Goal: Information Seeking & Learning: Find specific fact

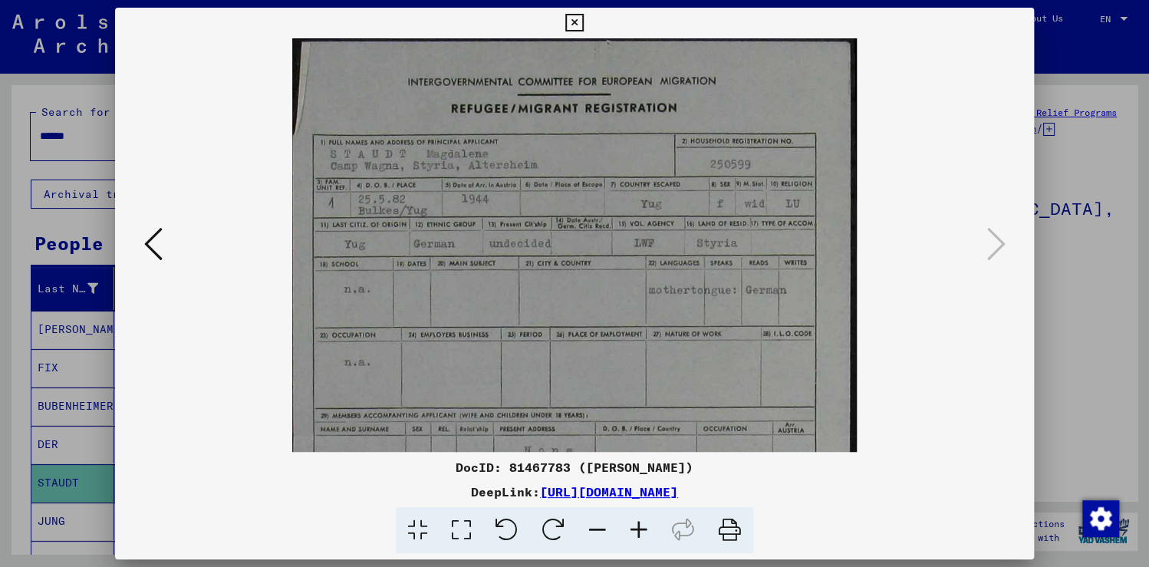
scroll to position [163, 0]
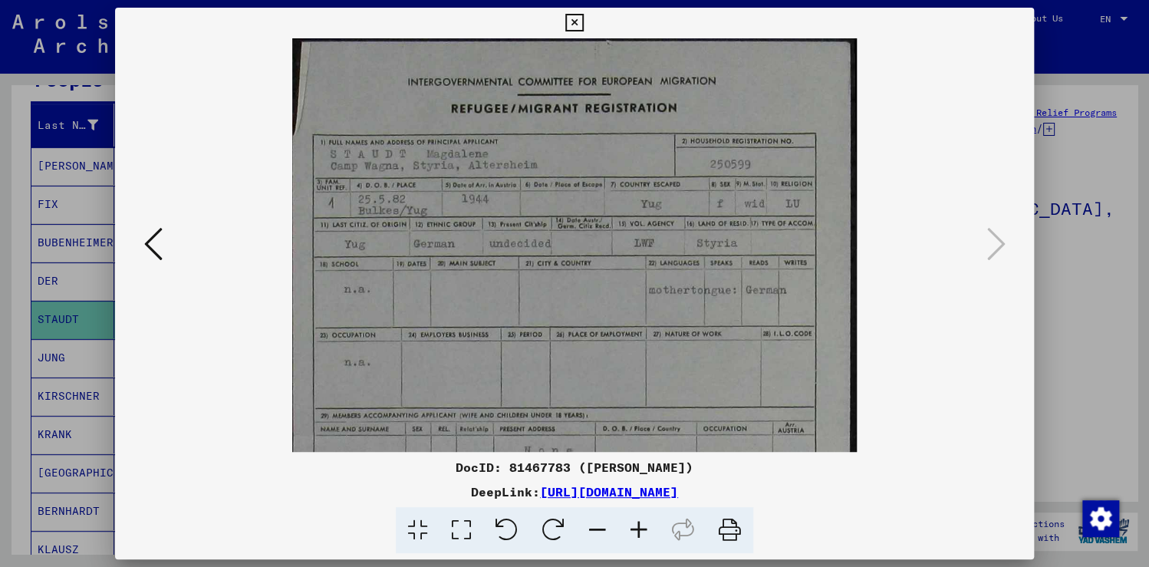
click at [156, 242] on icon at bounding box center [153, 244] width 18 height 37
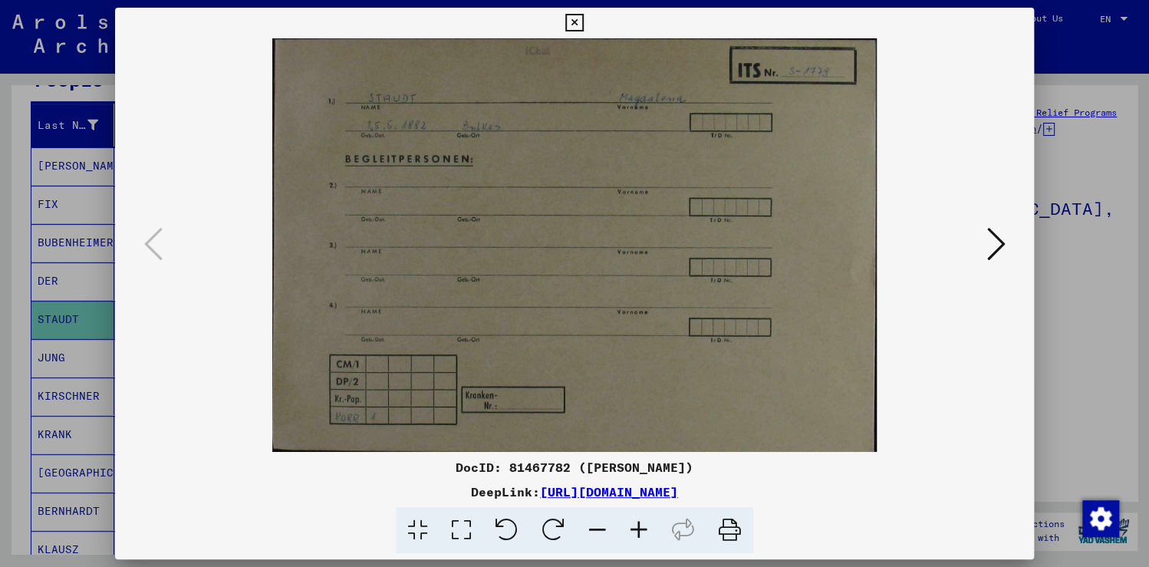
click at [574, 23] on icon at bounding box center [574, 23] width 18 height 18
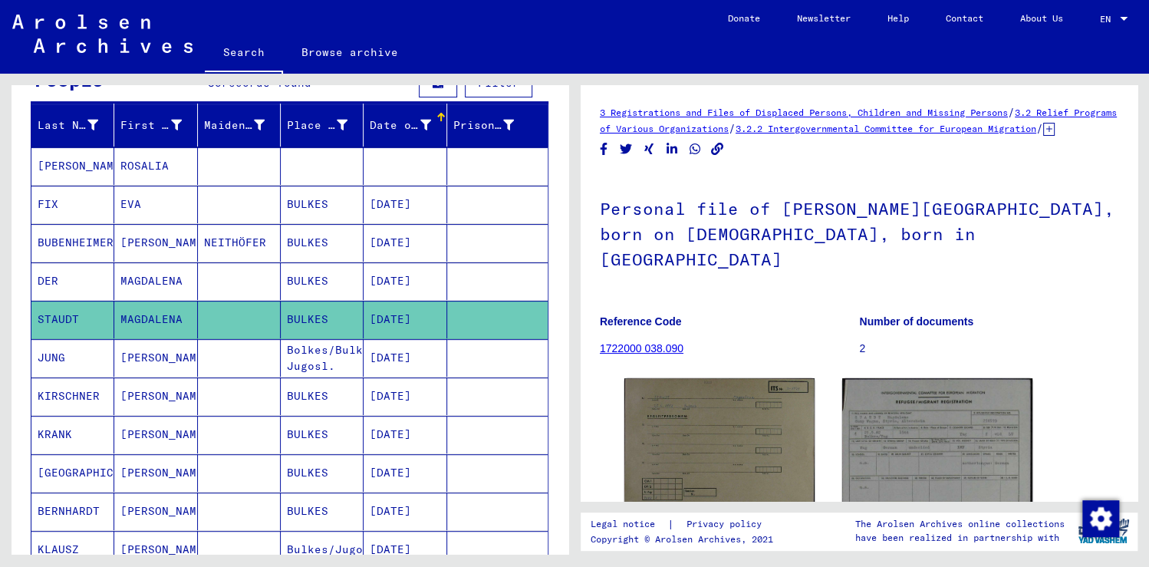
click at [397, 357] on mat-cell "[DATE]" at bounding box center [405, 358] width 83 height 38
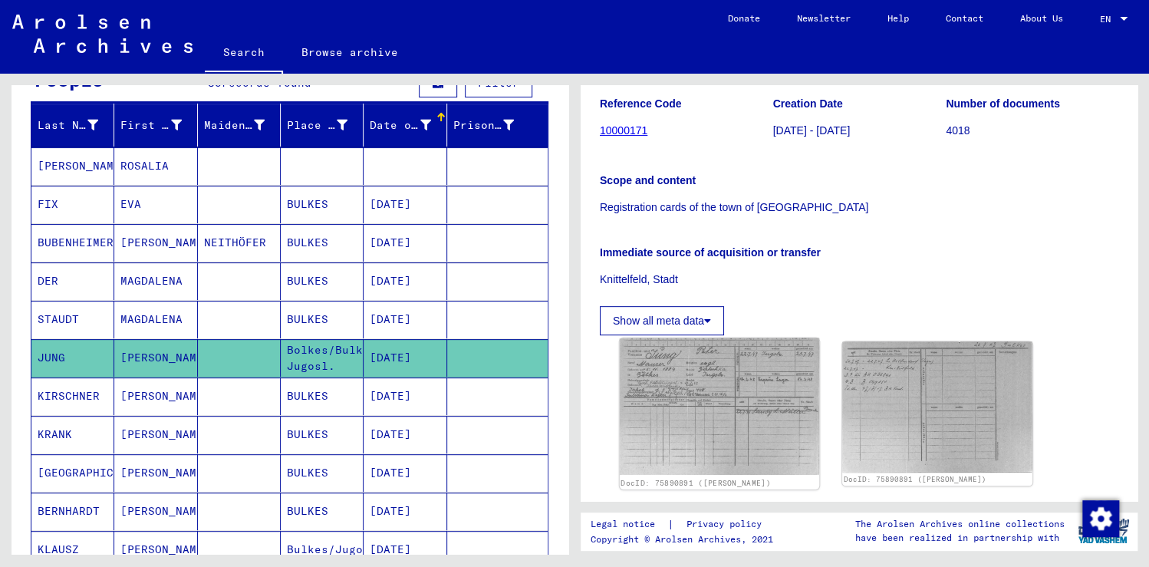
scroll to position [307, 0]
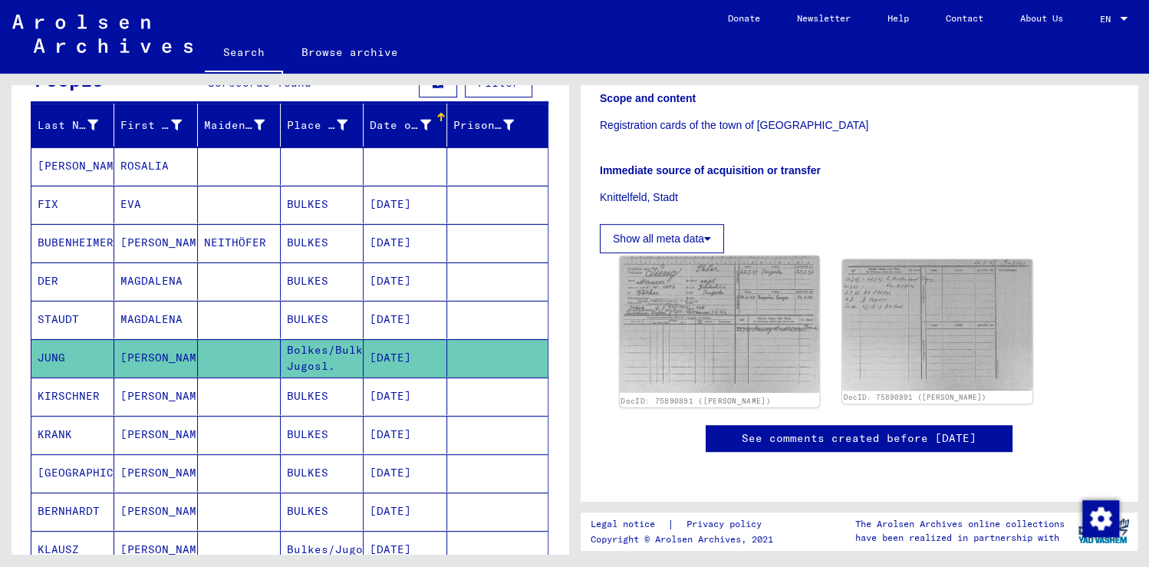
click at [657, 266] on img at bounding box center [719, 324] width 199 height 137
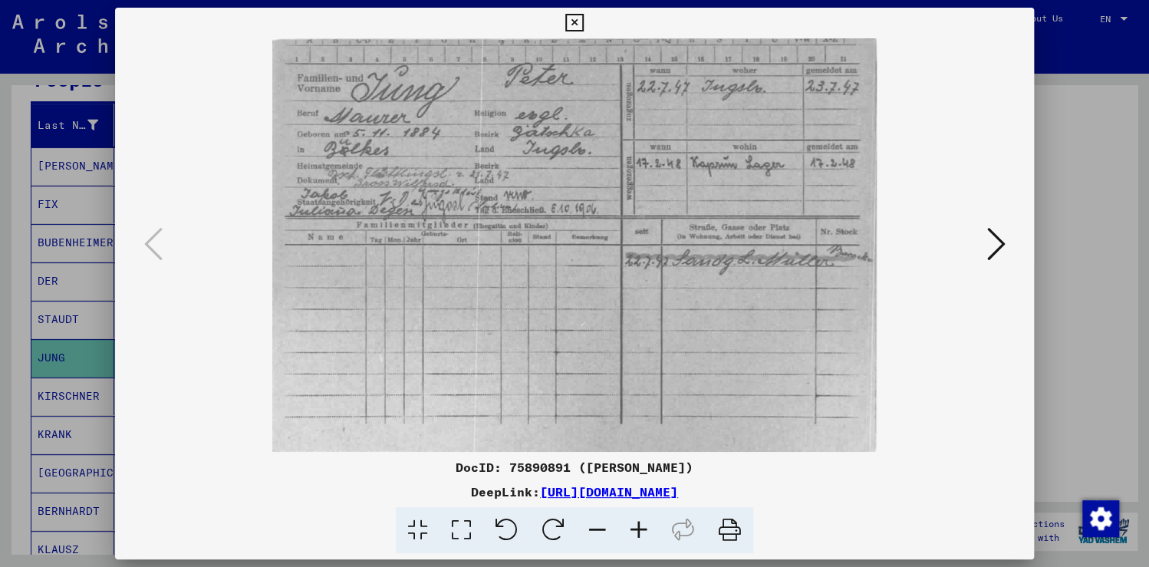
click at [994, 243] on icon at bounding box center [995, 244] width 18 height 37
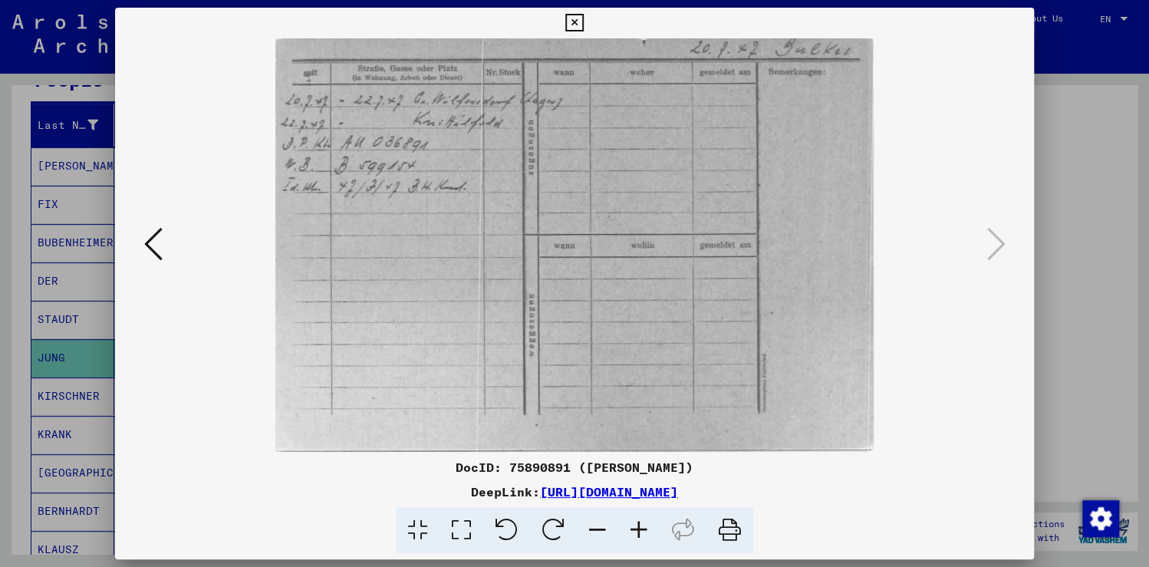
click at [153, 244] on icon at bounding box center [153, 244] width 18 height 37
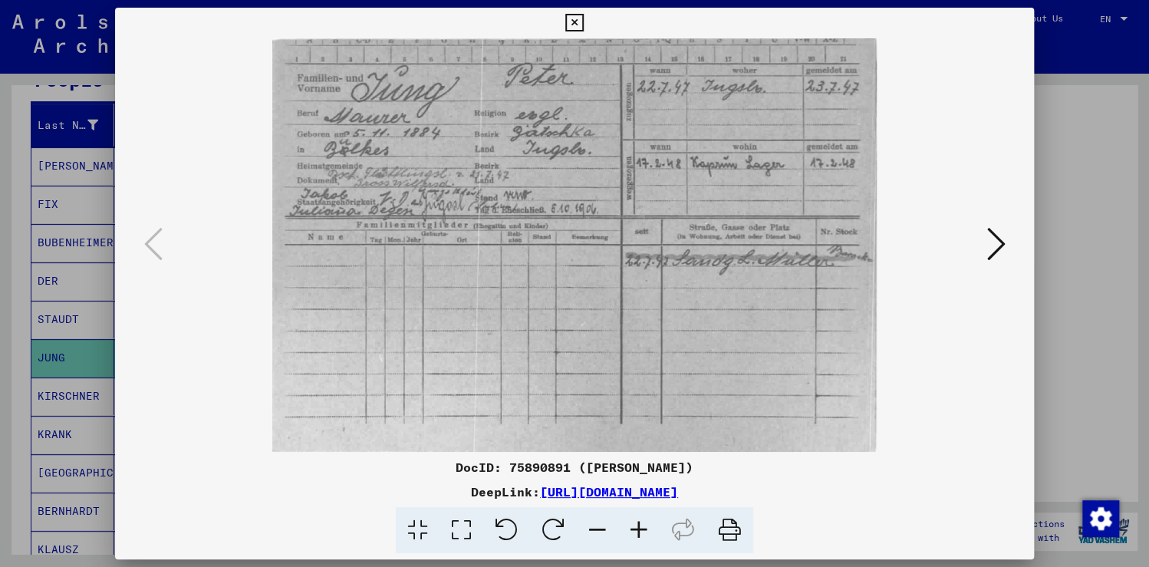
drag, startPoint x: 575, startPoint y: 18, endPoint x: 540, endPoint y: 78, distance: 70.1
click at [575, 18] on icon at bounding box center [574, 23] width 18 height 18
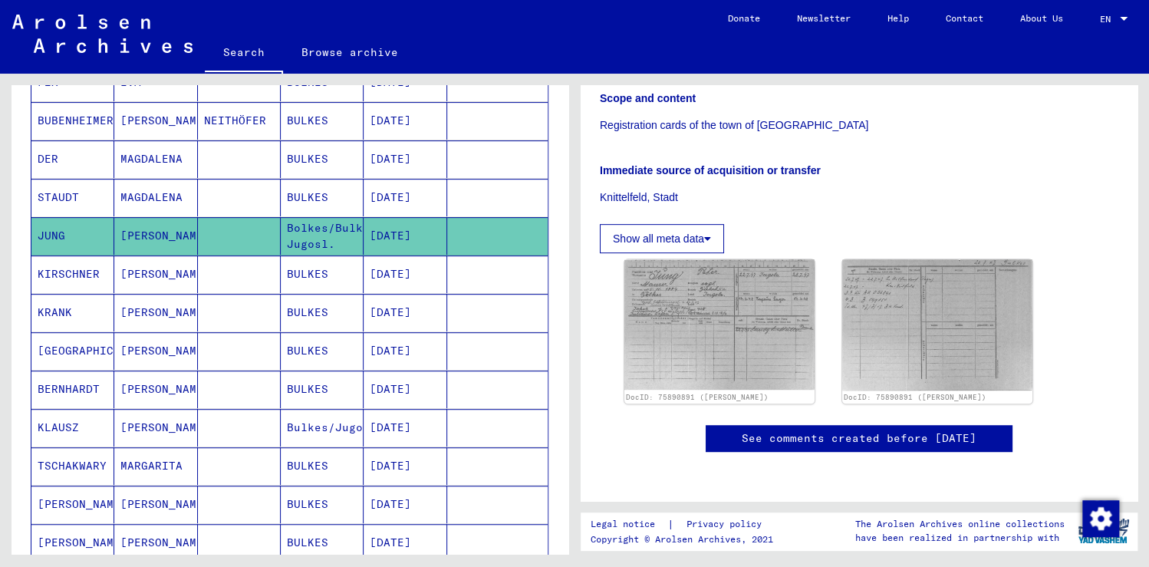
scroll to position [286, 0]
click at [687, 270] on img at bounding box center [719, 324] width 199 height 137
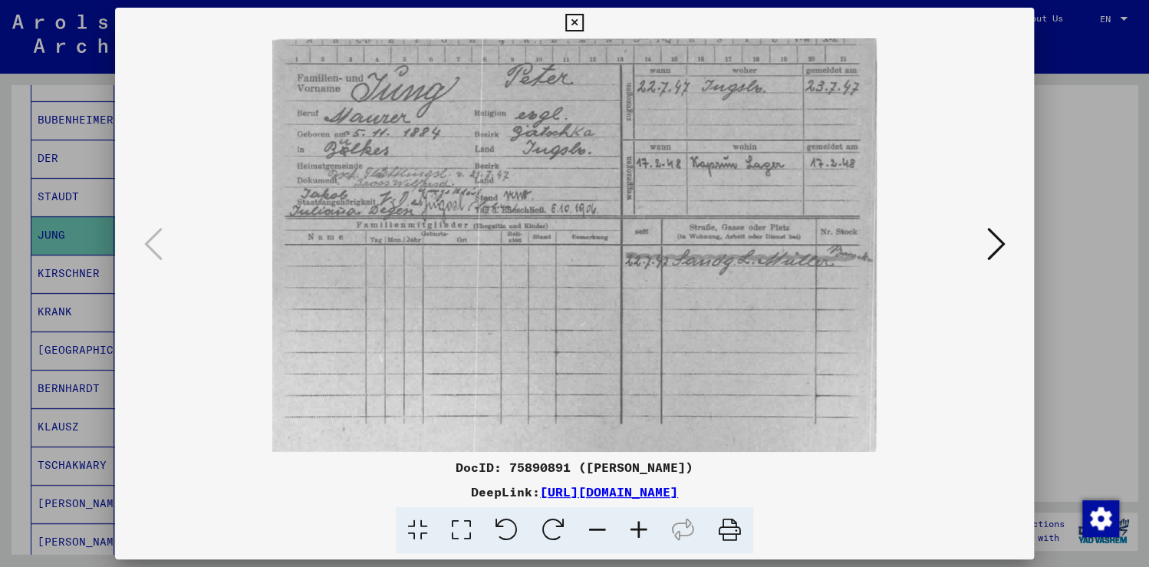
drag, startPoint x: 760, startPoint y: 377, endPoint x: 766, endPoint y: 400, distance: 23.8
click at [758, 420] on img at bounding box center [574, 244] width 815 height 413
click at [575, 23] on icon at bounding box center [574, 23] width 18 height 18
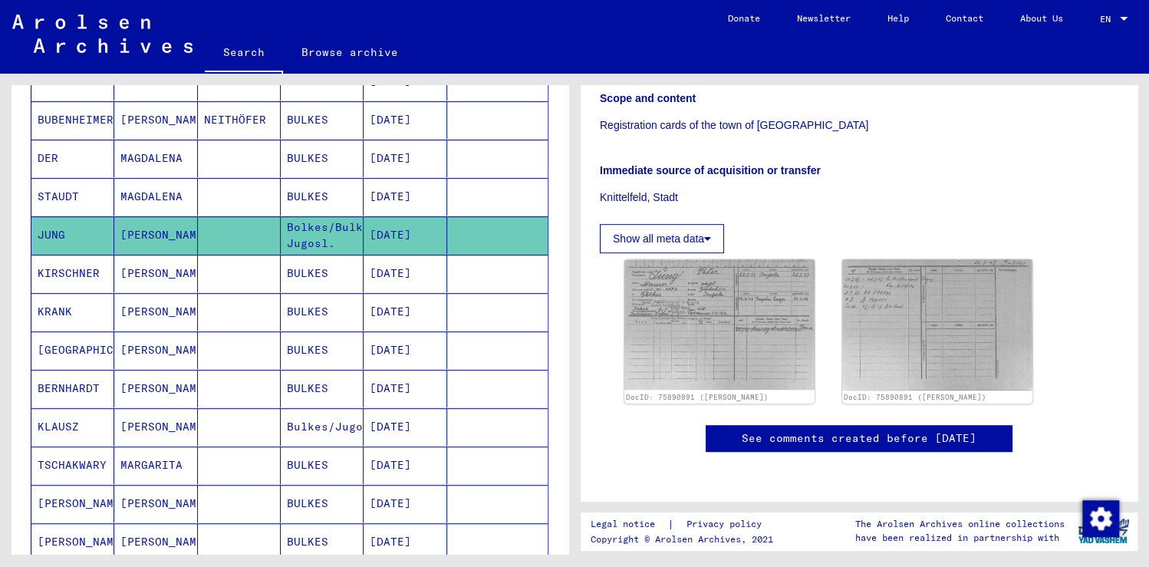
click at [460, 232] on mat-cell at bounding box center [497, 235] width 100 height 38
click at [730, 317] on img at bounding box center [719, 324] width 199 height 137
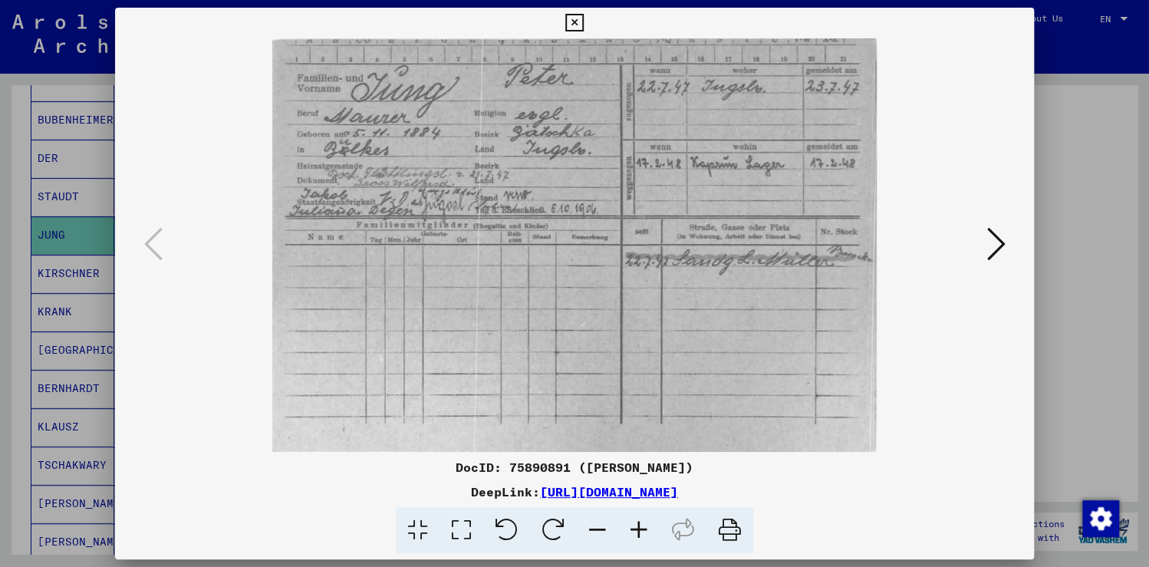
click at [578, 21] on icon at bounding box center [574, 23] width 18 height 18
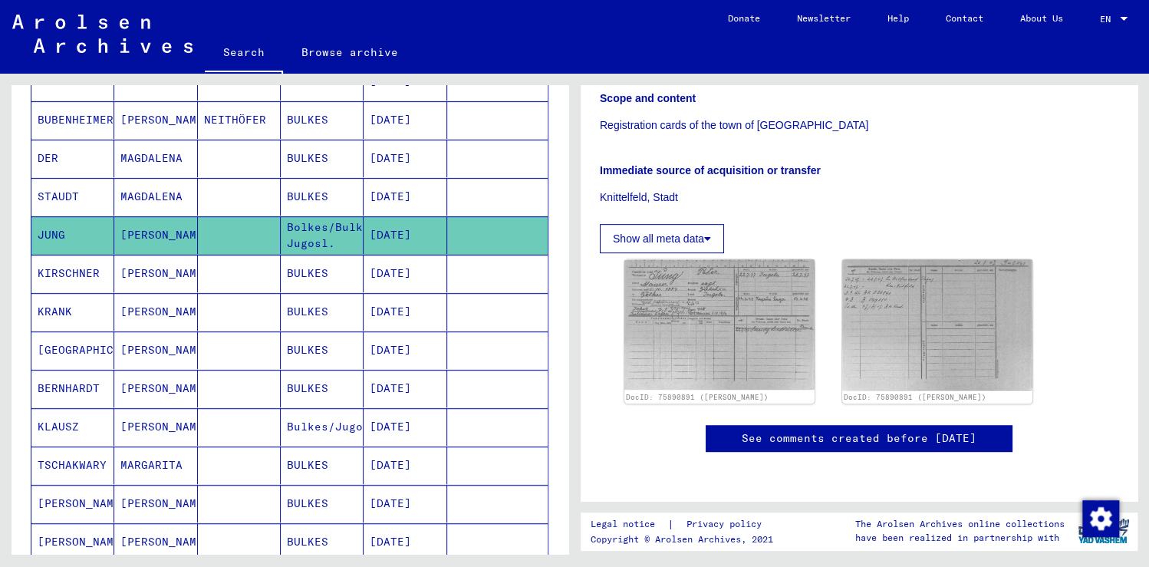
click at [399, 269] on mat-cell "[DATE]" at bounding box center [405, 274] width 83 height 38
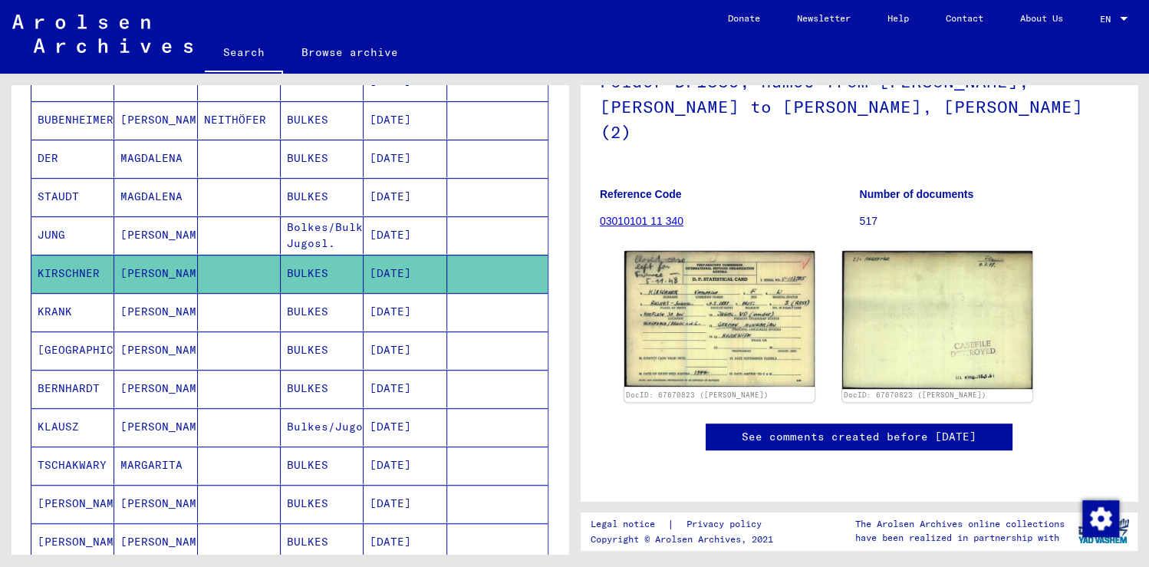
scroll to position [150, 0]
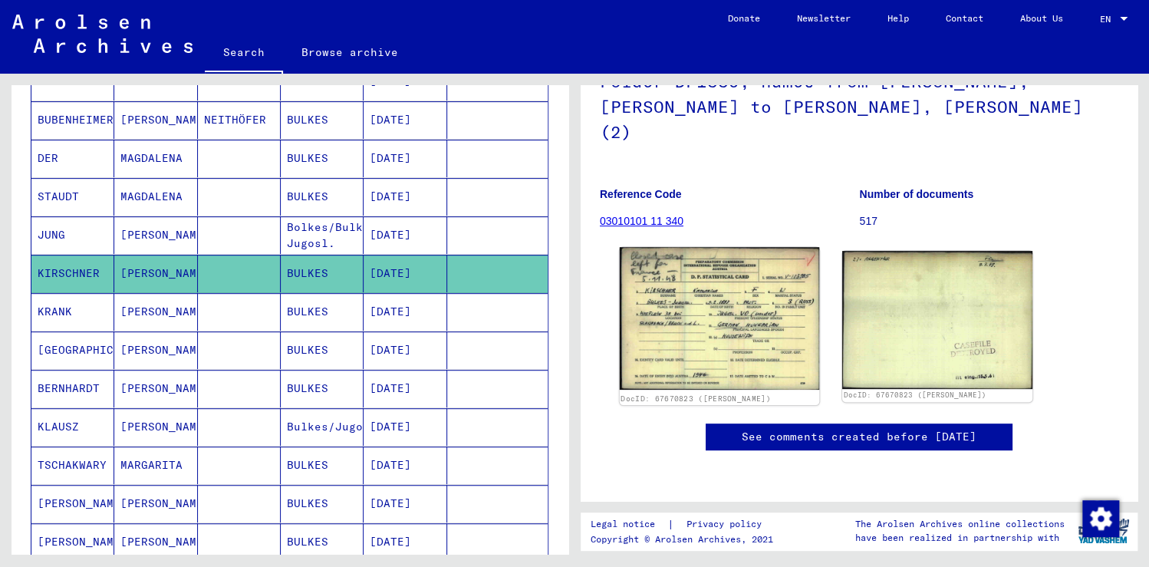
click at [685, 289] on img at bounding box center [719, 318] width 199 height 143
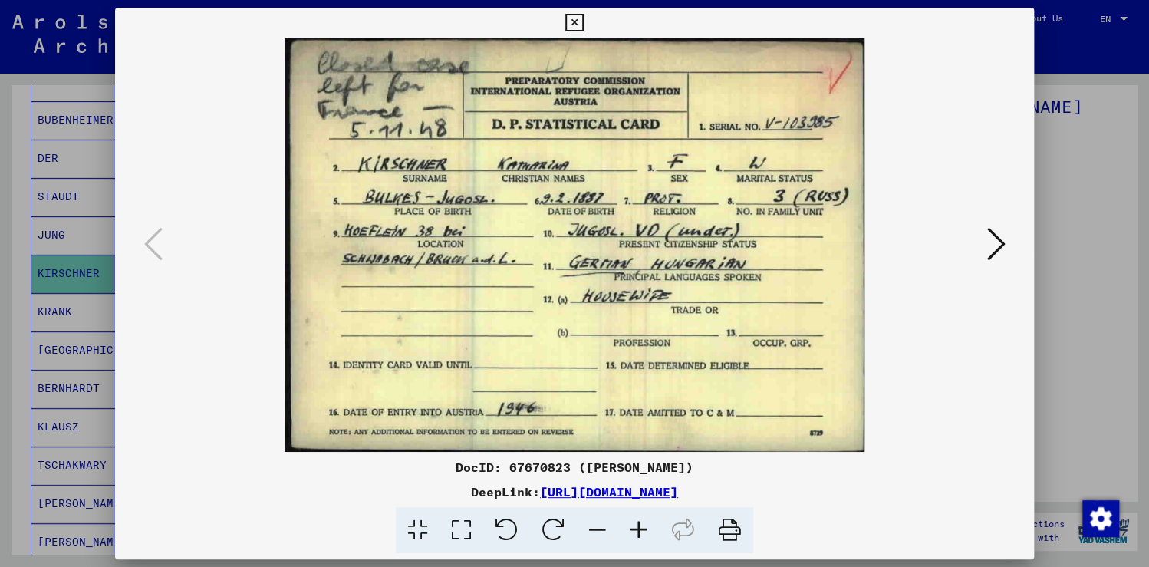
click at [997, 240] on icon at bounding box center [995, 244] width 18 height 37
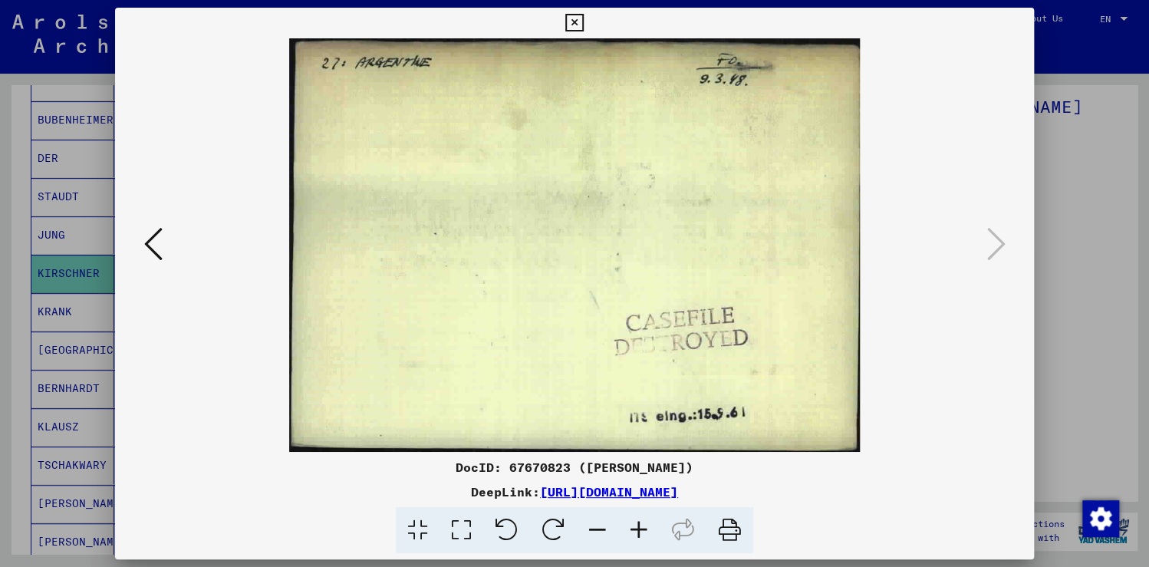
click at [155, 244] on icon at bounding box center [153, 244] width 18 height 37
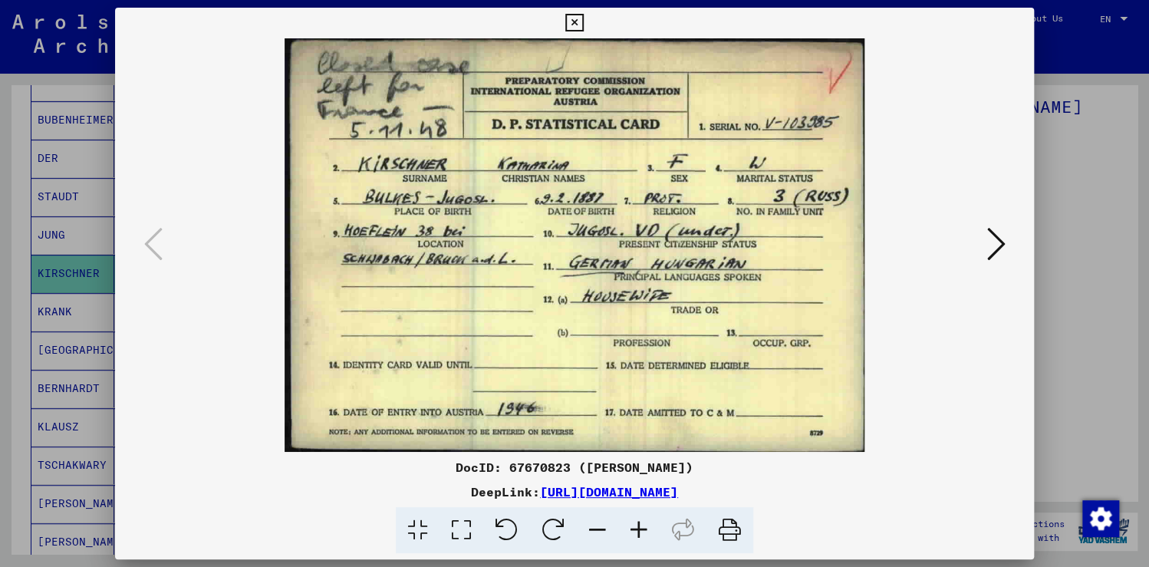
click at [96, 275] on div at bounding box center [574, 283] width 1149 height 567
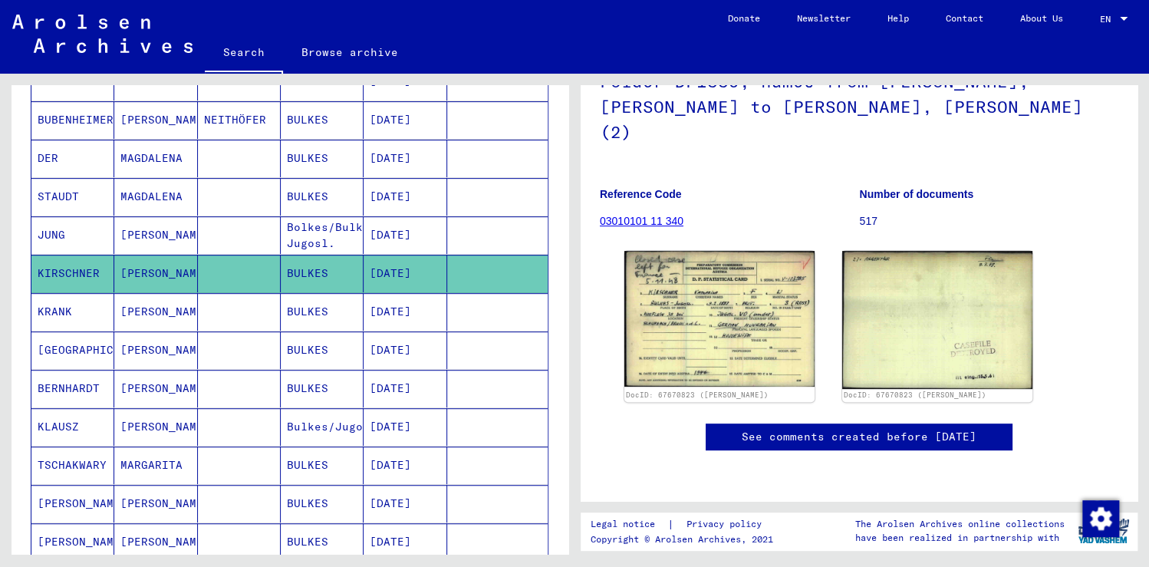
click at [150, 421] on mat-cell "[PERSON_NAME]" at bounding box center [155, 427] width 83 height 38
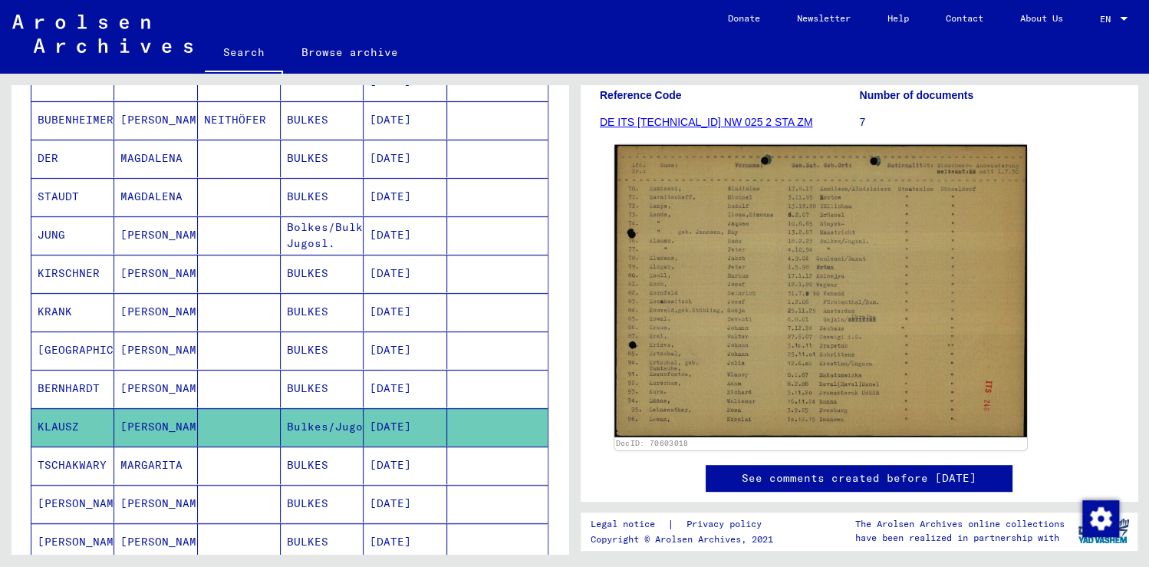
scroll to position [245, 0]
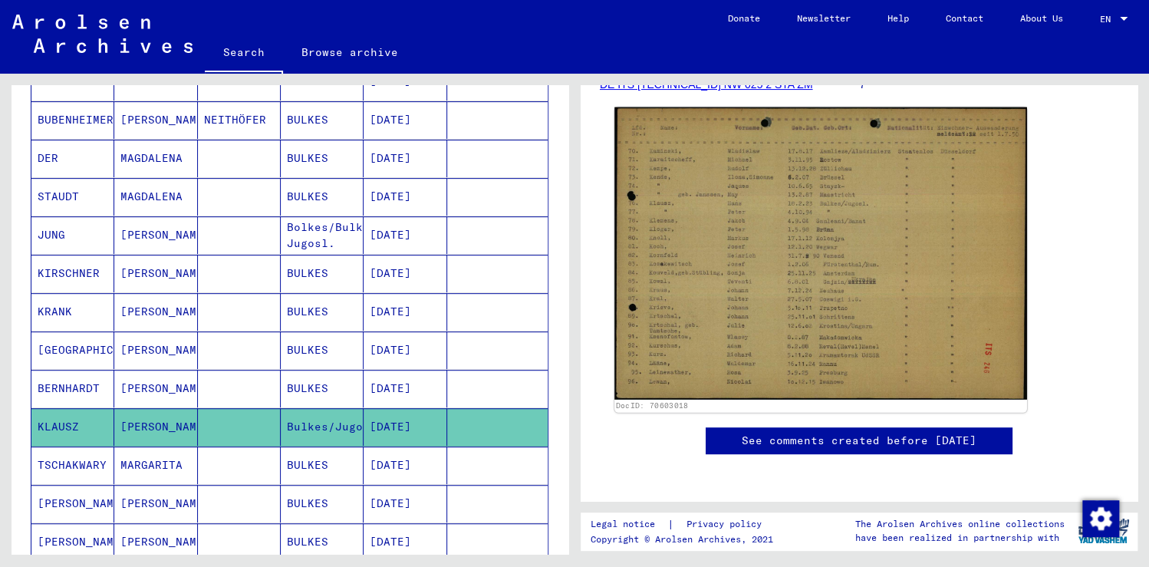
click at [767, 324] on img at bounding box center [820, 253] width 413 height 292
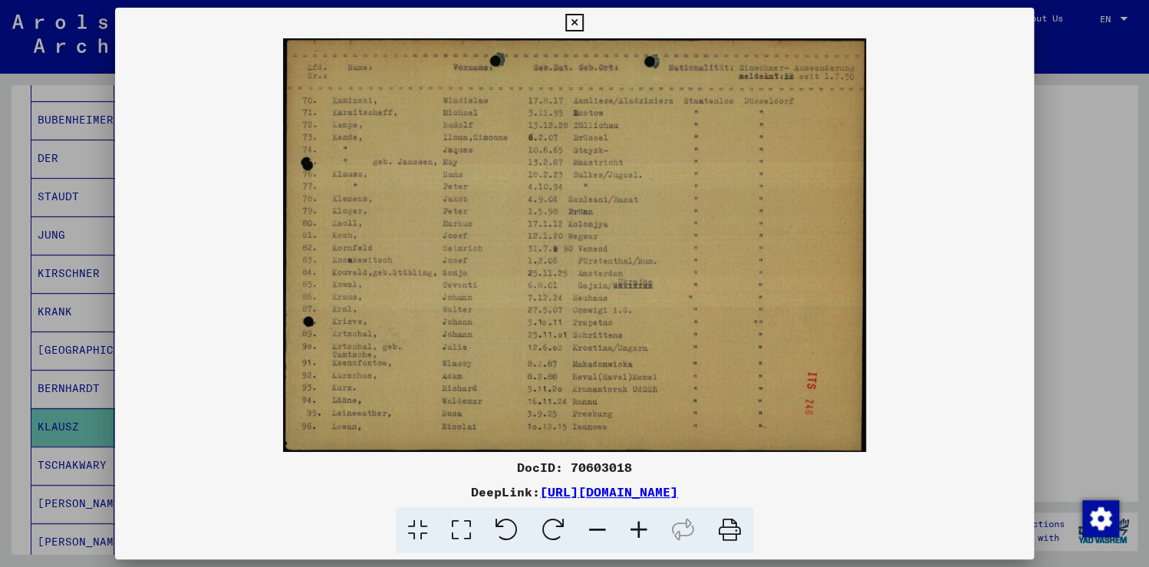
click at [84, 420] on div at bounding box center [574, 283] width 1149 height 567
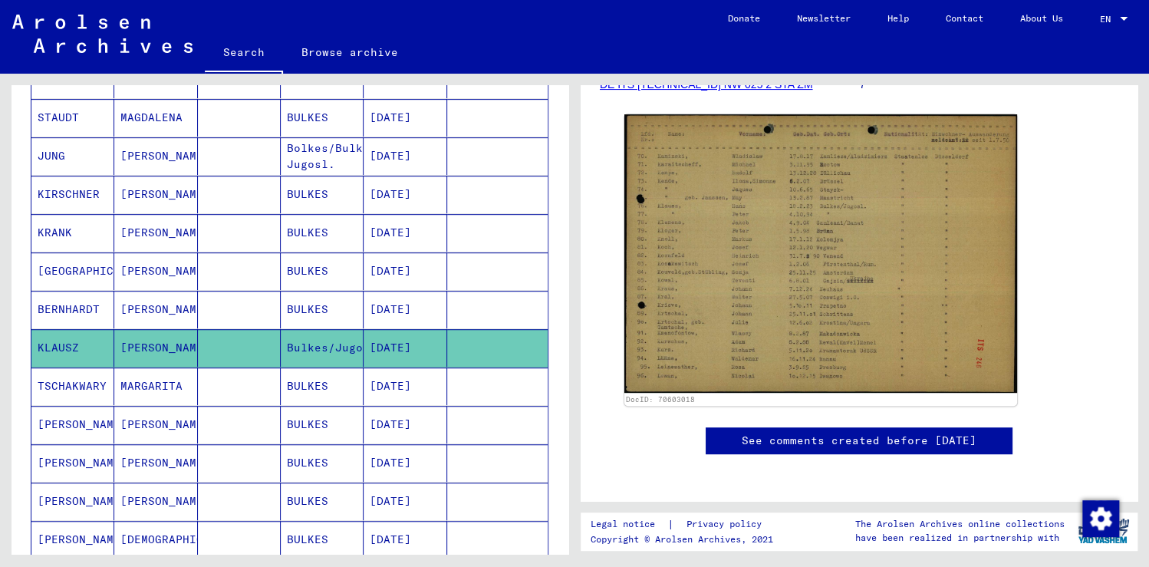
scroll to position [225, 0]
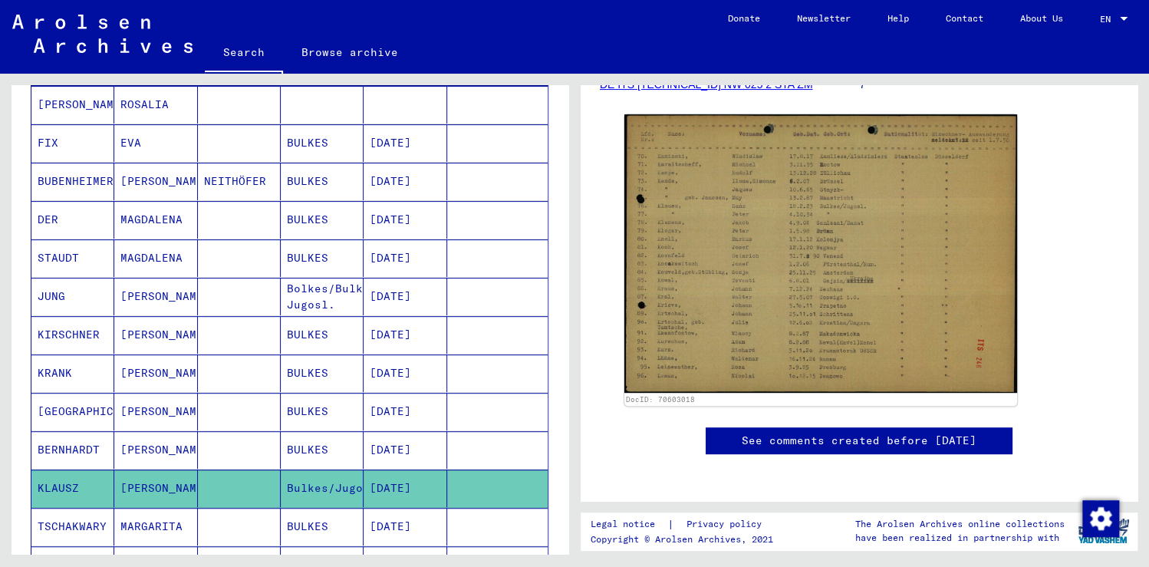
click at [494, 486] on mat-cell at bounding box center [497, 488] width 100 height 38
click at [487, 448] on mat-cell at bounding box center [497, 450] width 100 height 38
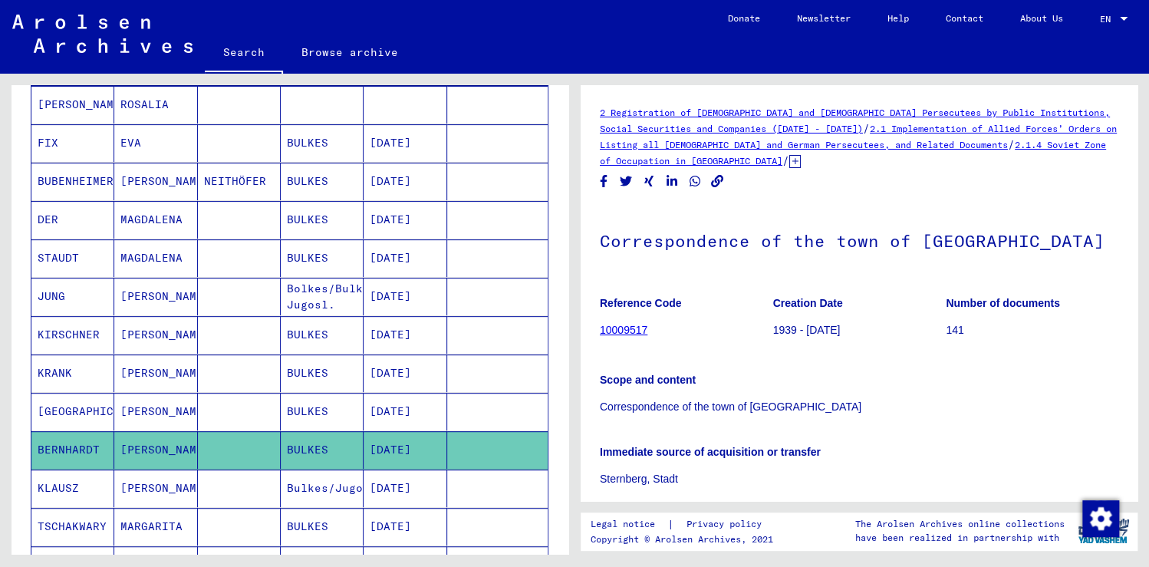
click at [475, 406] on mat-cell at bounding box center [497, 412] width 100 height 38
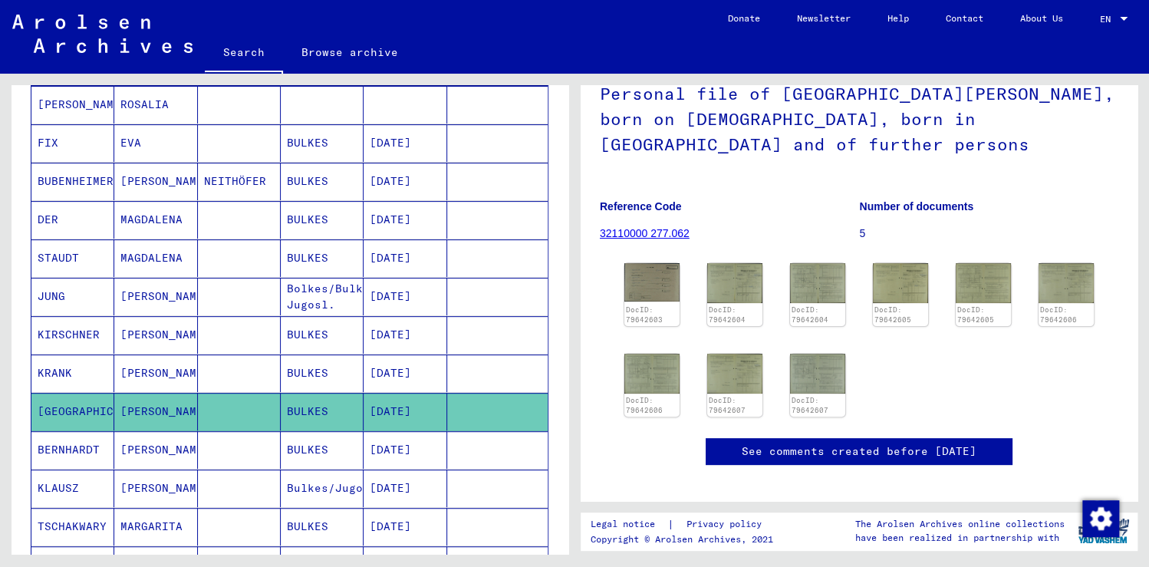
scroll to position [123, 0]
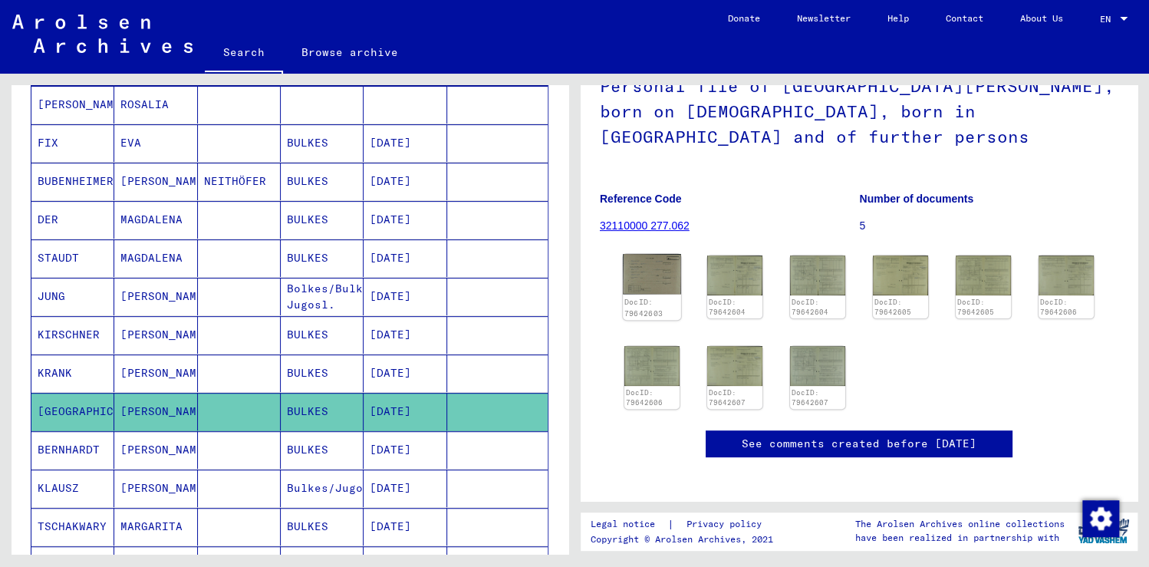
click at [644, 278] on img at bounding box center [652, 274] width 58 height 41
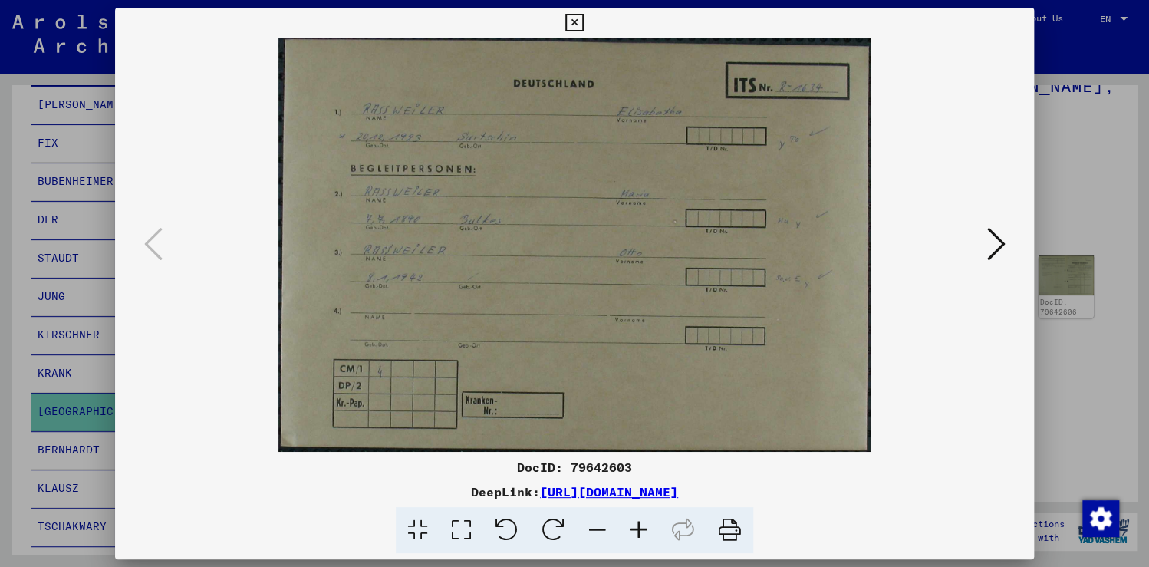
click at [999, 244] on icon at bounding box center [995, 244] width 18 height 37
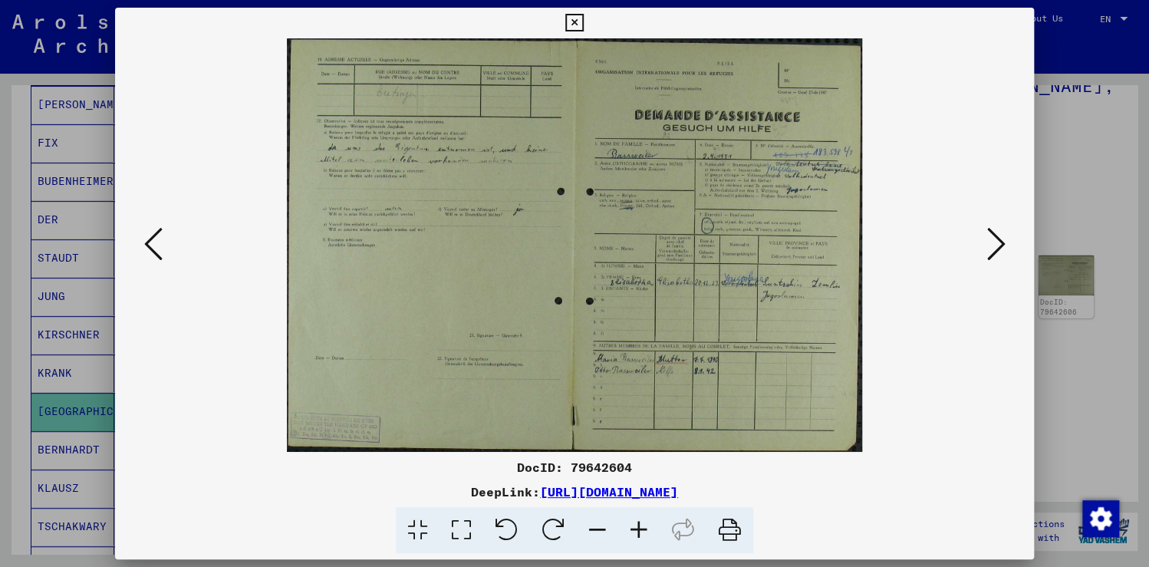
drag, startPoint x: 268, startPoint y: 178, endPoint x: 267, endPoint y: 232, distance: 53.7
click at [267, 232] on img at bounding box center [574, 244] width 815 height 413
drag, startPoint x: 437, startPoint y: 304, endPoint x: 439, endPoint y: 413, distance: 108.9
click at [439, 413] on img at bounding box center [574, 244] width 815 height 413
click at [991, 242] on icon at bounding box center [995, 244] width 18 height 37
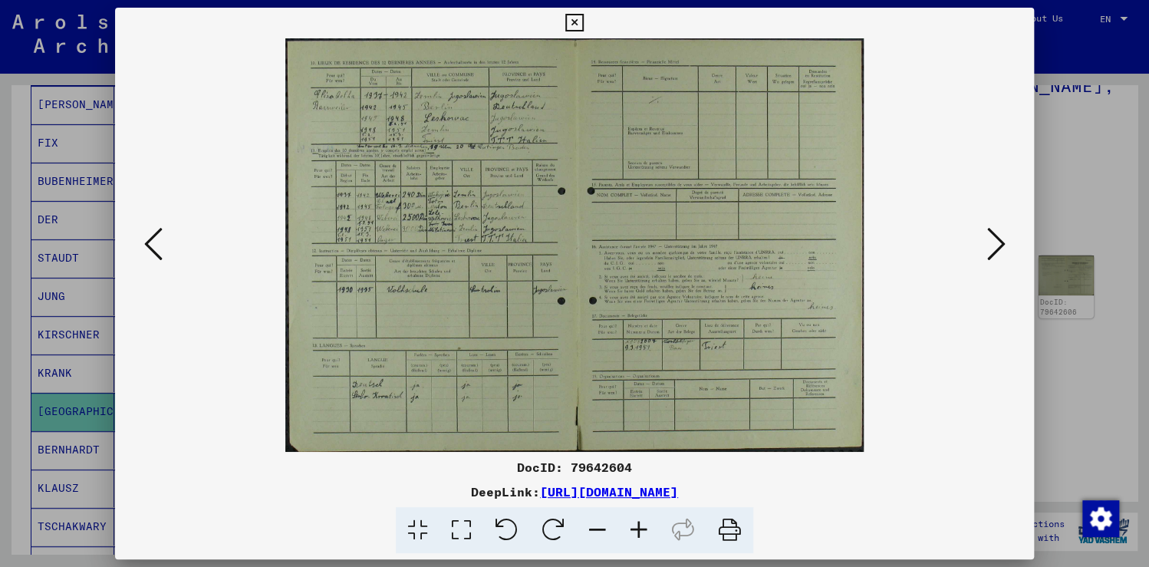
drag, startPoint x: 307, startPoint y: 223, endPoint x: 308, endPoint y: 236, distance: 13.1
click at [308, 236] on img at bounding box center [574, 244] width 815 height 413
click at [640, 528] on icon at bounding box center [638, 530] width 41 height 47
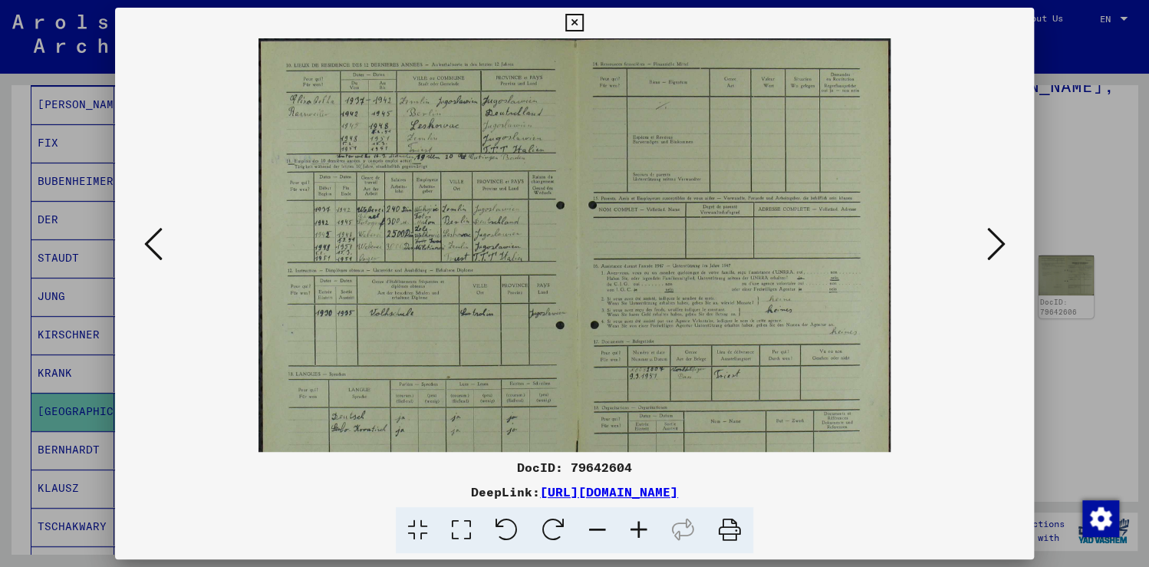
click at [640, 528] on icon at bounding box center [638, 530] width 41 height 47
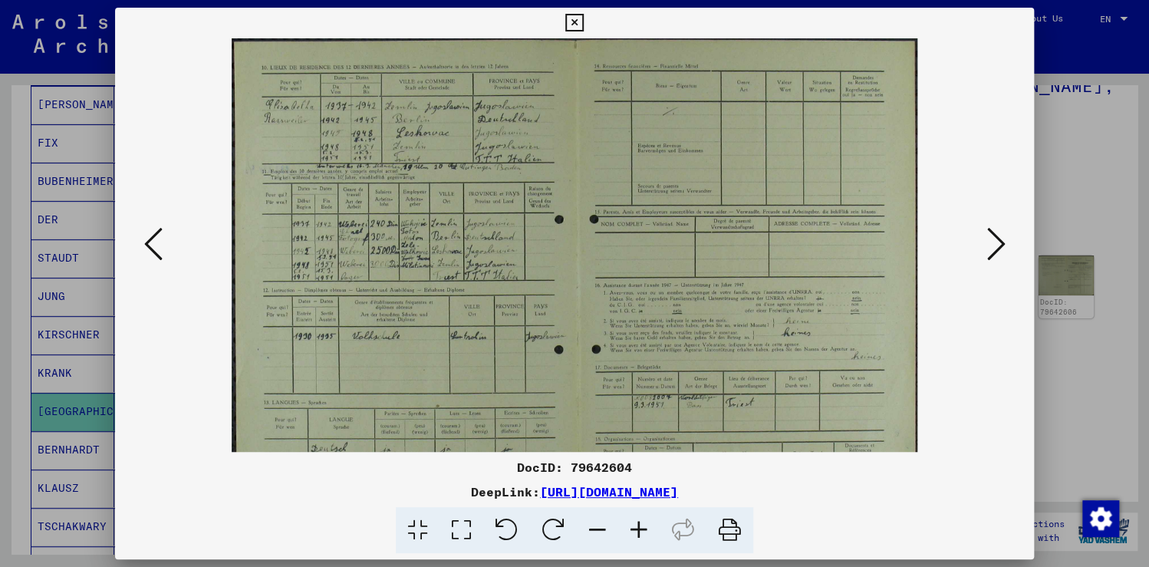
click at [640, 528] on icon at bounding box center [638, 530] width 41 height 47
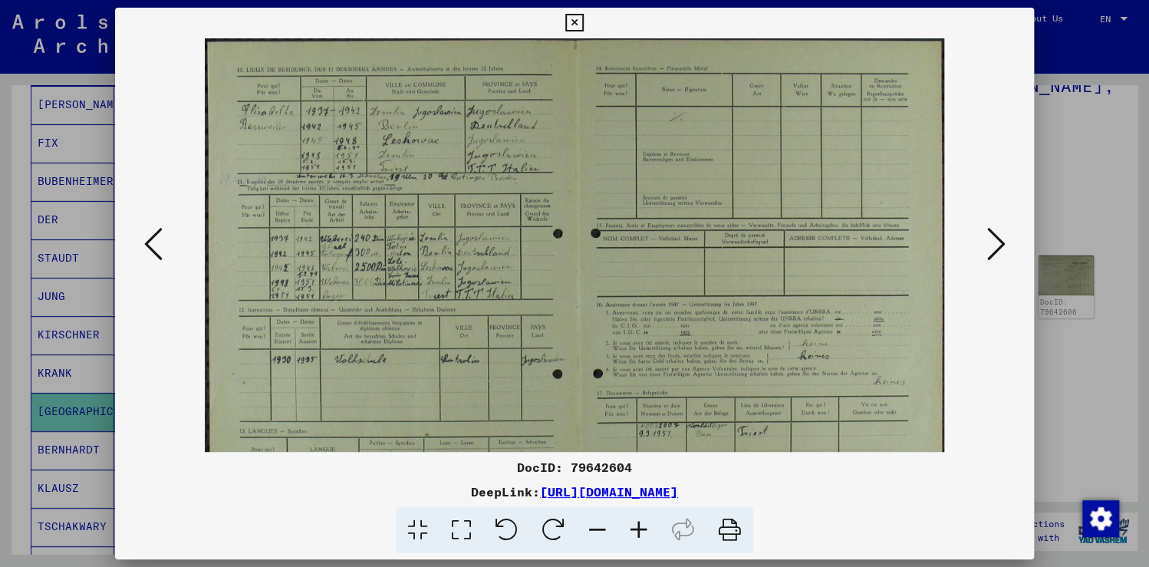
click at [996, 249] on icon at bounding box center [995, 244] width 18 height 37
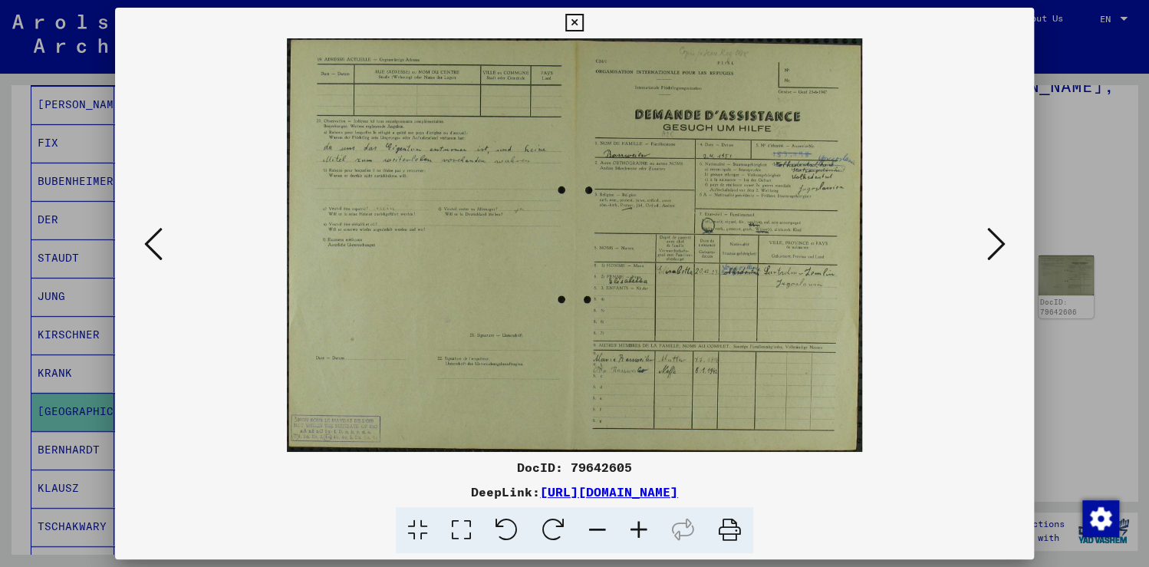
click at [996, 247] on icon at bounding box center [995, 244] width 18 height 37
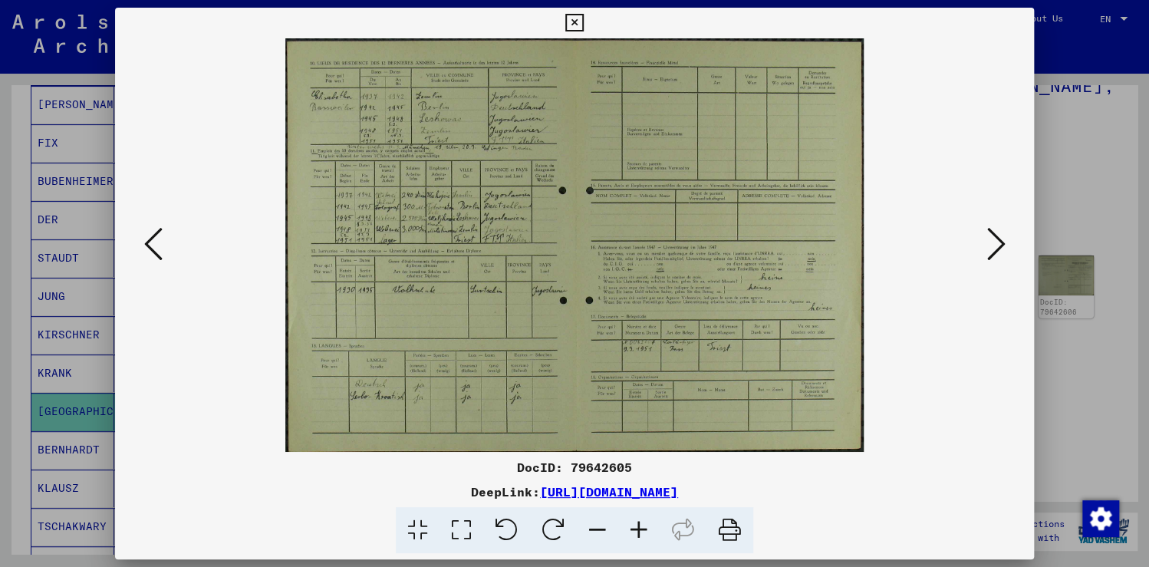
click at [996, 247] on icon at bounding box center [995, 244] width 18 height 37
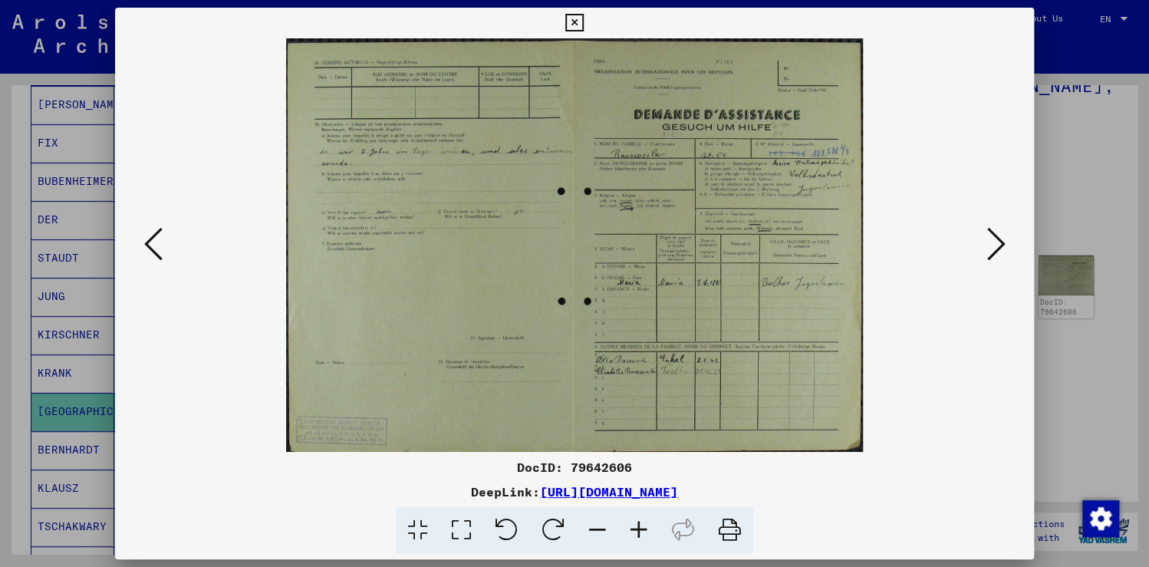
click at [996, 247] on icon at bounding box center [995, 244] width 18 height 37
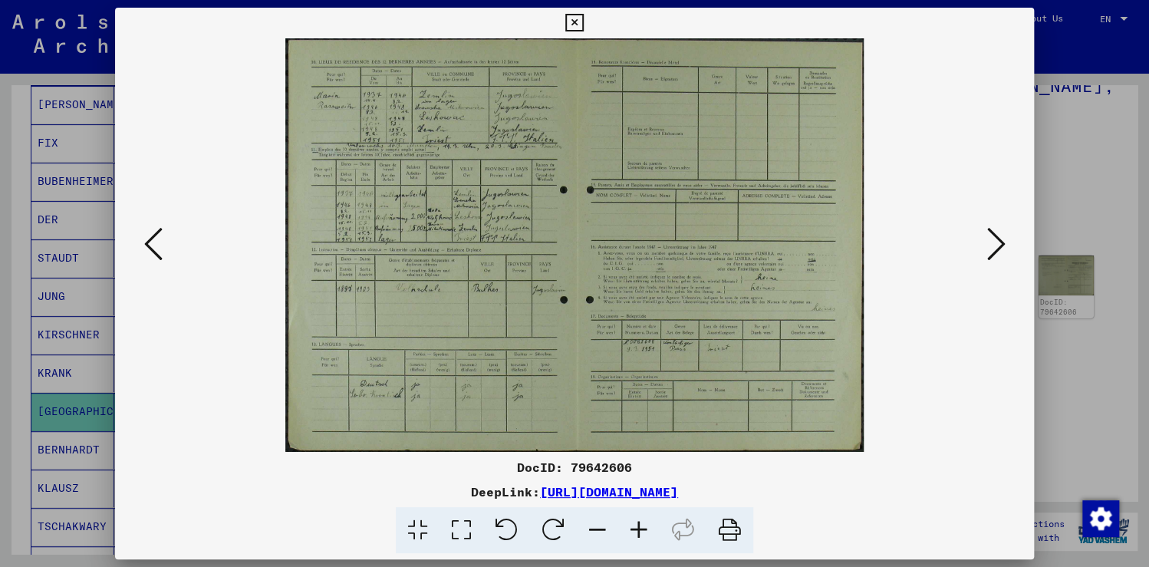
click at [996, 247] on icon at bounding box center [995, 244] width 18 height 37
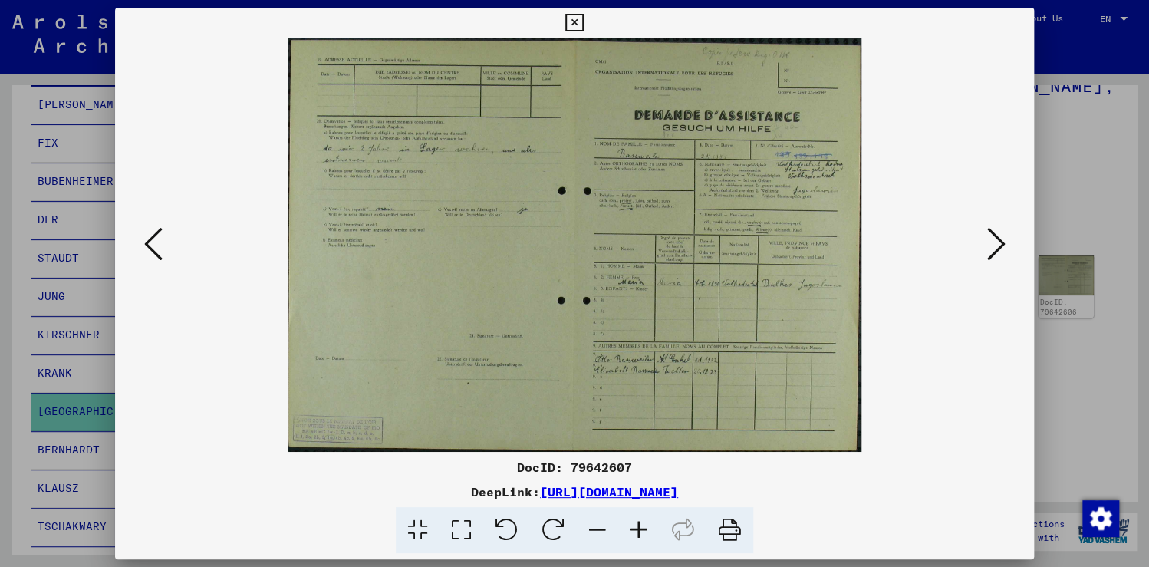
click at [996, 247] on icon at bounding box center [995, 244] width 18 height 37
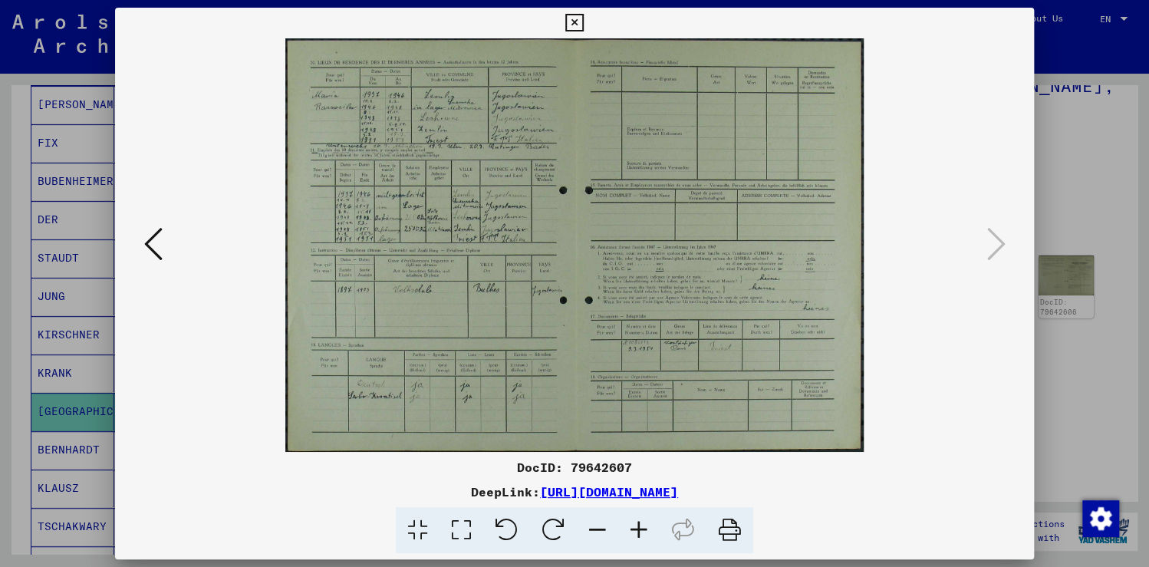
click at [575, 23] on icon at bounding box center [574, 23] width 18 height 18
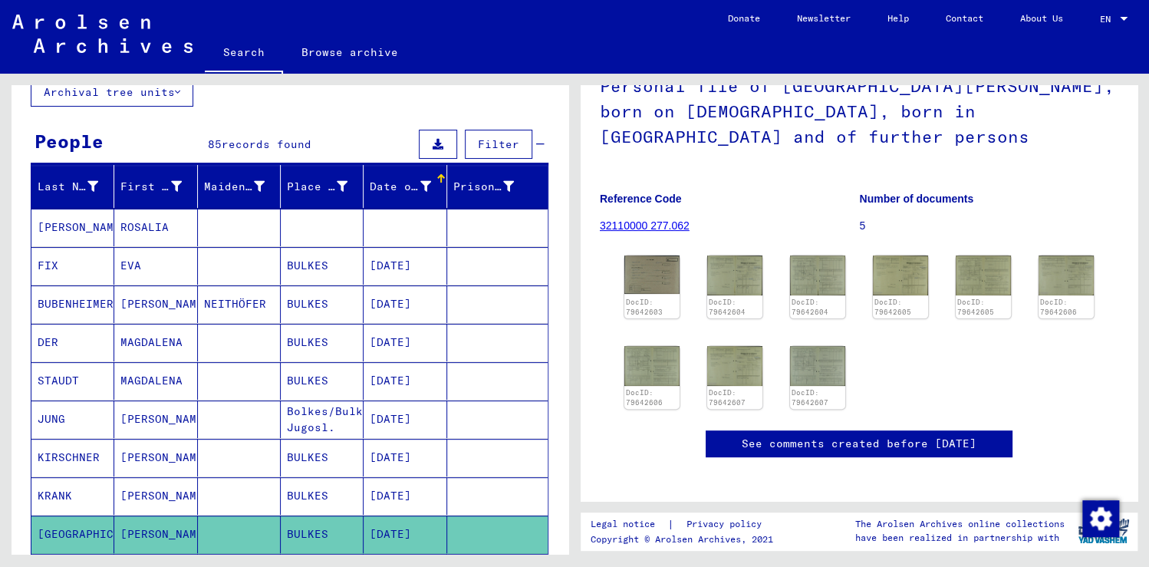
scroll to position [0, 0]
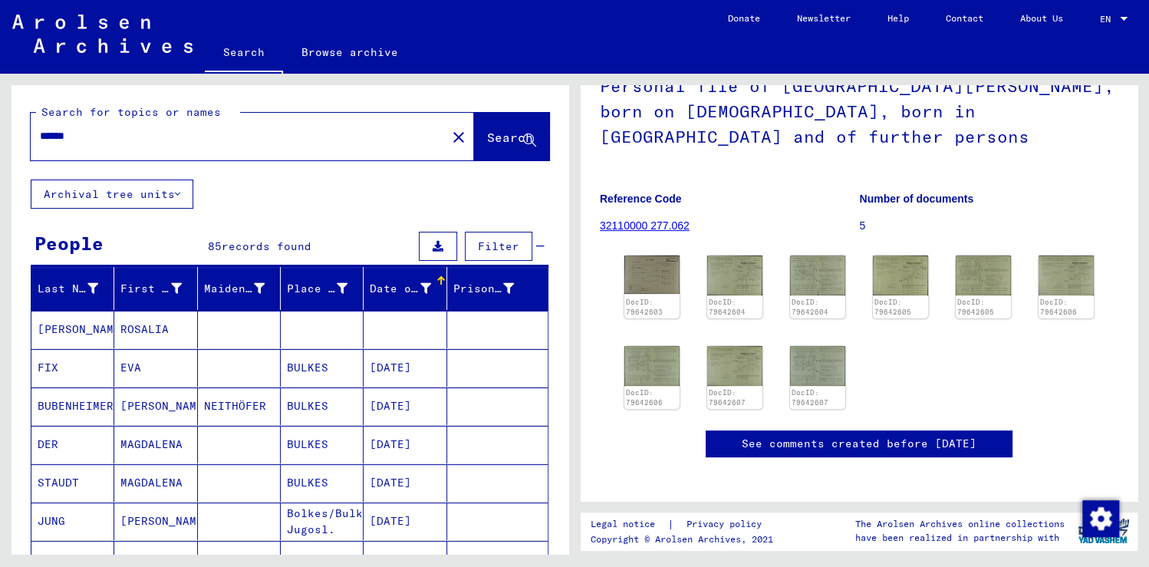
click at [255, 240] on span "records found" at bounding box center [267, 246] width 90 height 14
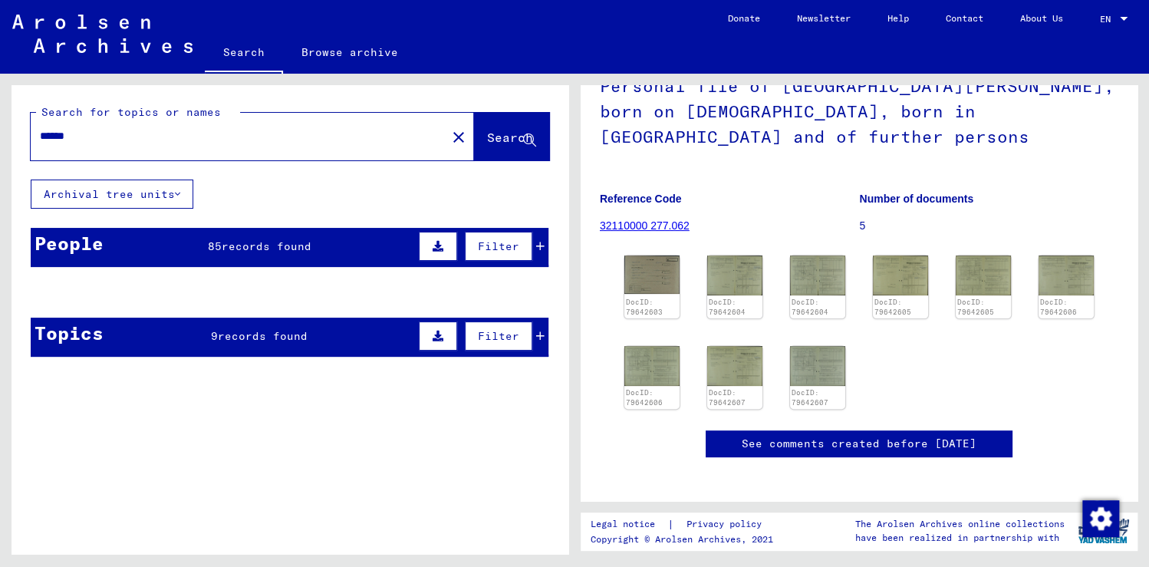
click at [248, 244] on span "records found" at bounding box center [267, 246] width 90 height 14
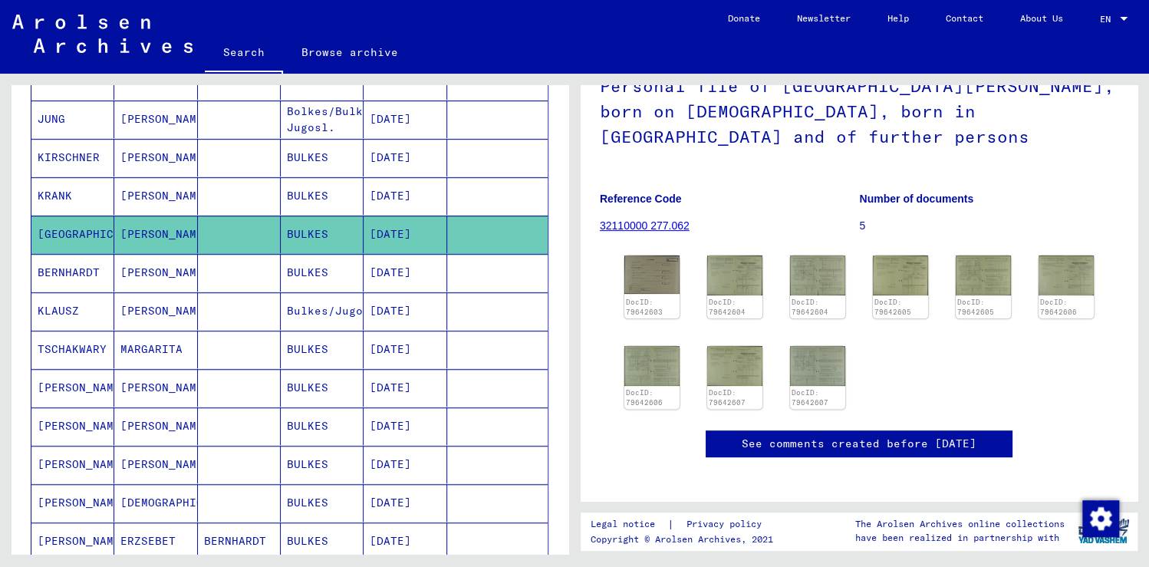
scroll to position [491, 0]
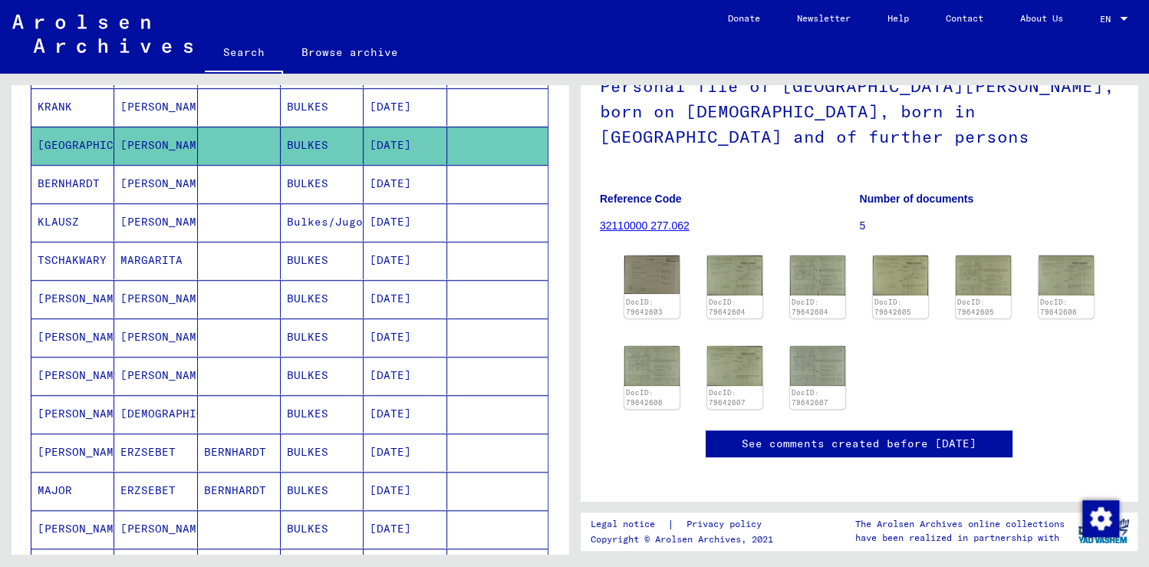
click at [228, 250] on mat-cell at bounding box center [239, 261] width 83 height 38
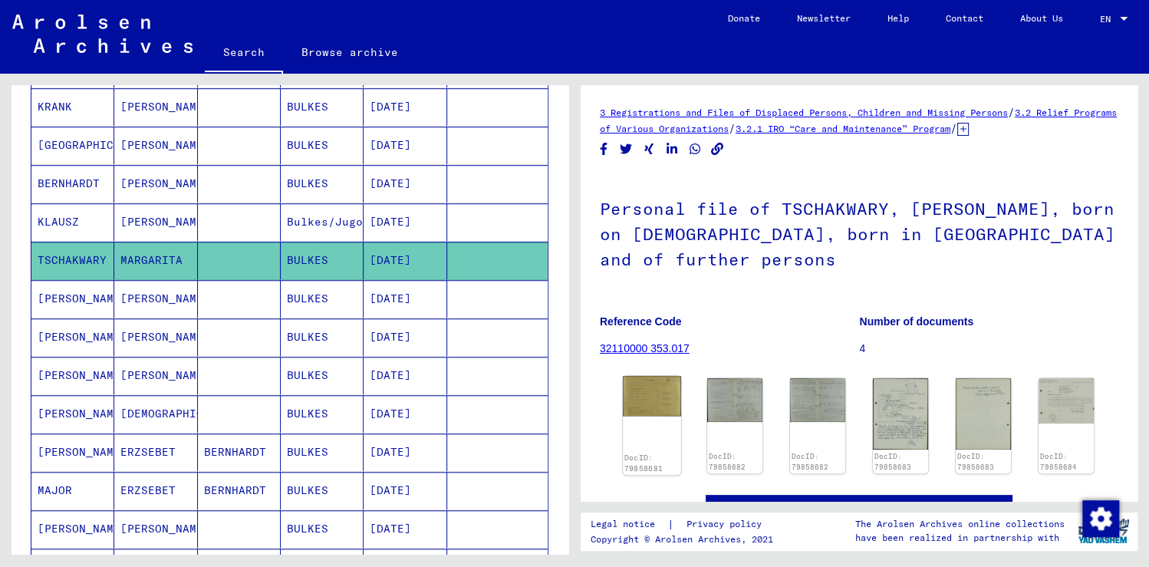
click at [641, 376] on img at bounding box center [652, 396] width 58 height 40
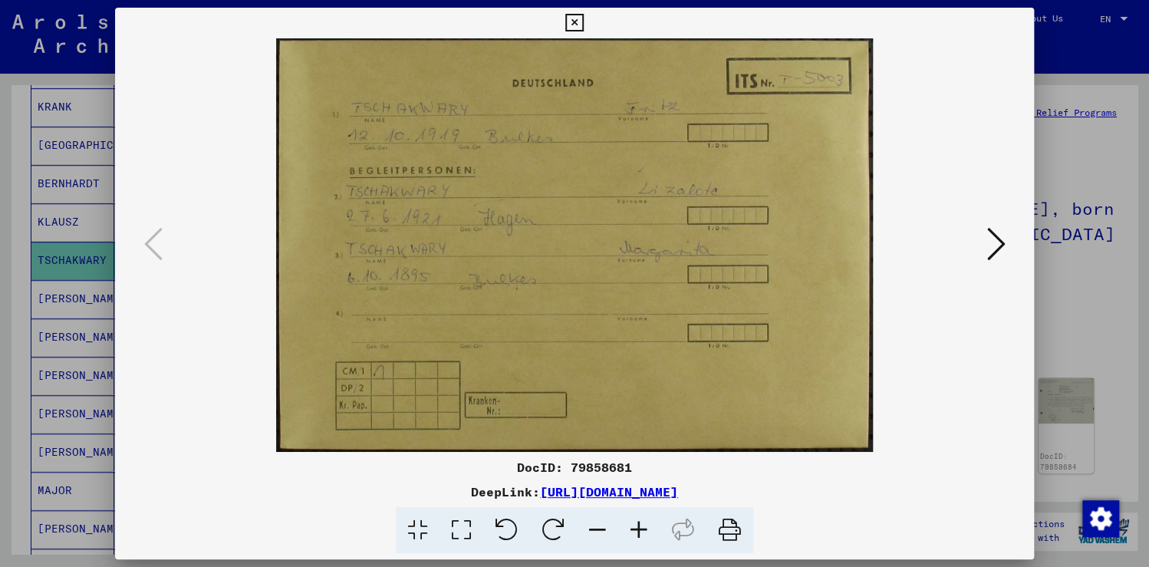
click at [998, 249] on icon at bounding box center [995, 244] width 18 height 37
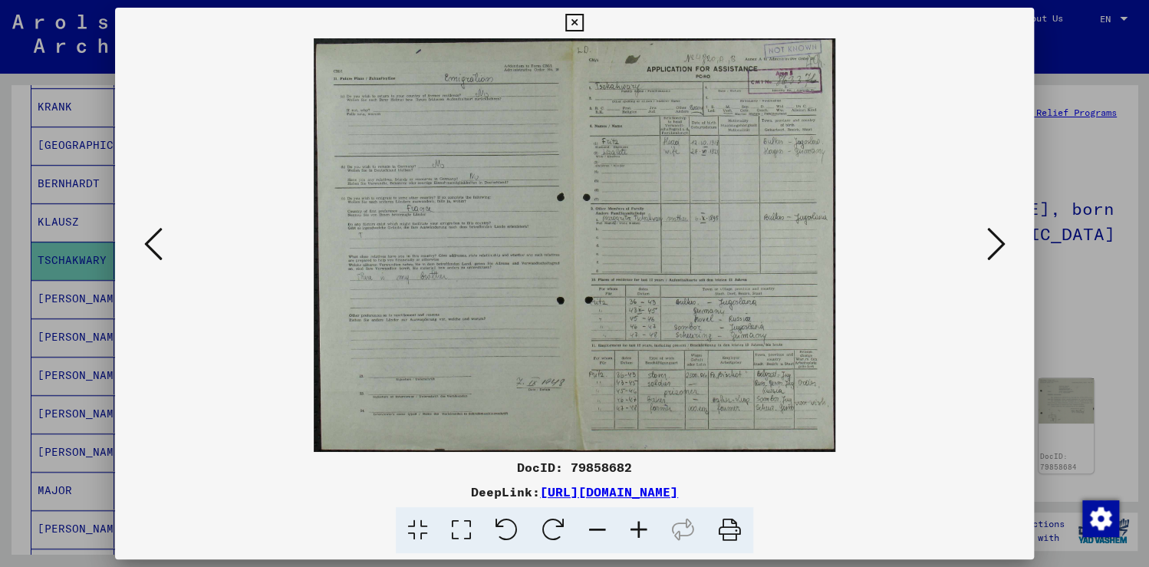
click at [998, 249] on icon at bounding box center [995, 244] width 18 height 37
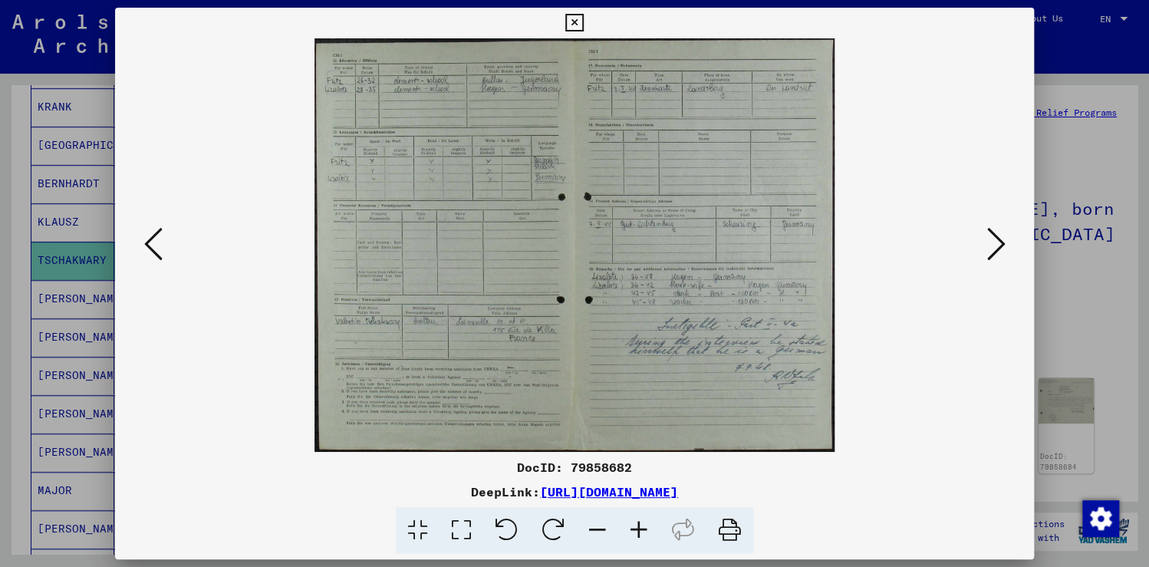
click at [572, 21] on icon at bounding box center [574, 23] width 18 height 18
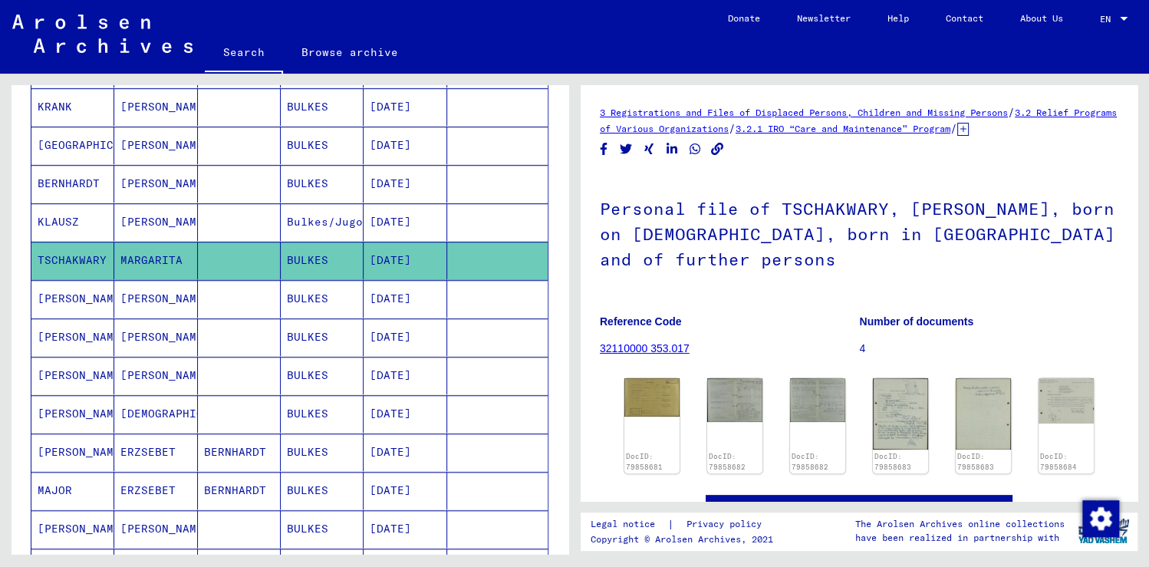
click at [68, 288] on mat-cell "[PERSON_NAME]" at bounding box center [72, 299] width 83 height 38
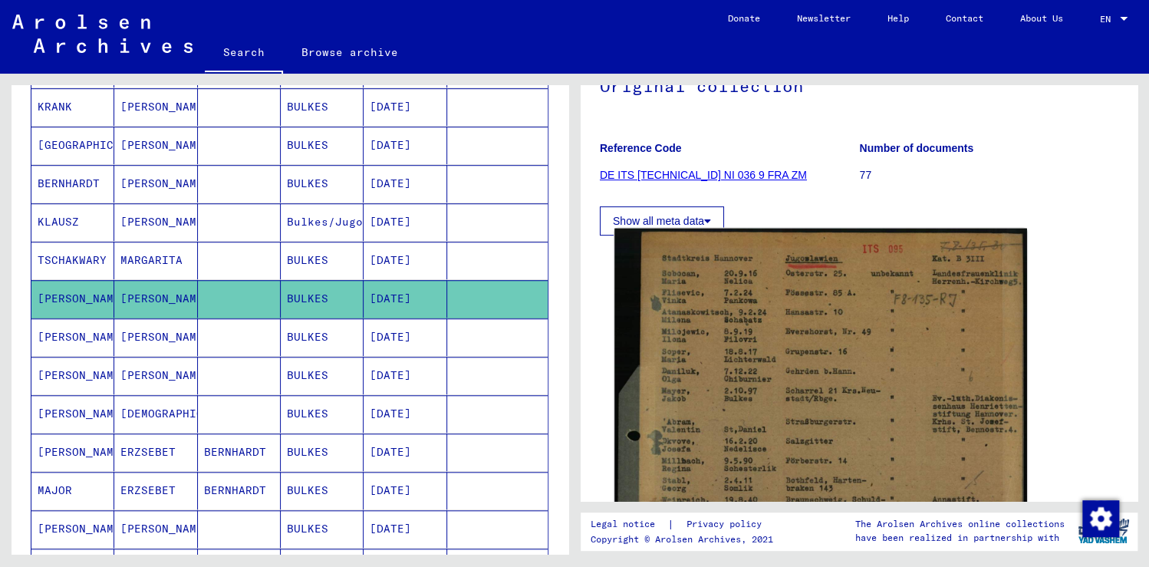
scroll to position [184, 0]
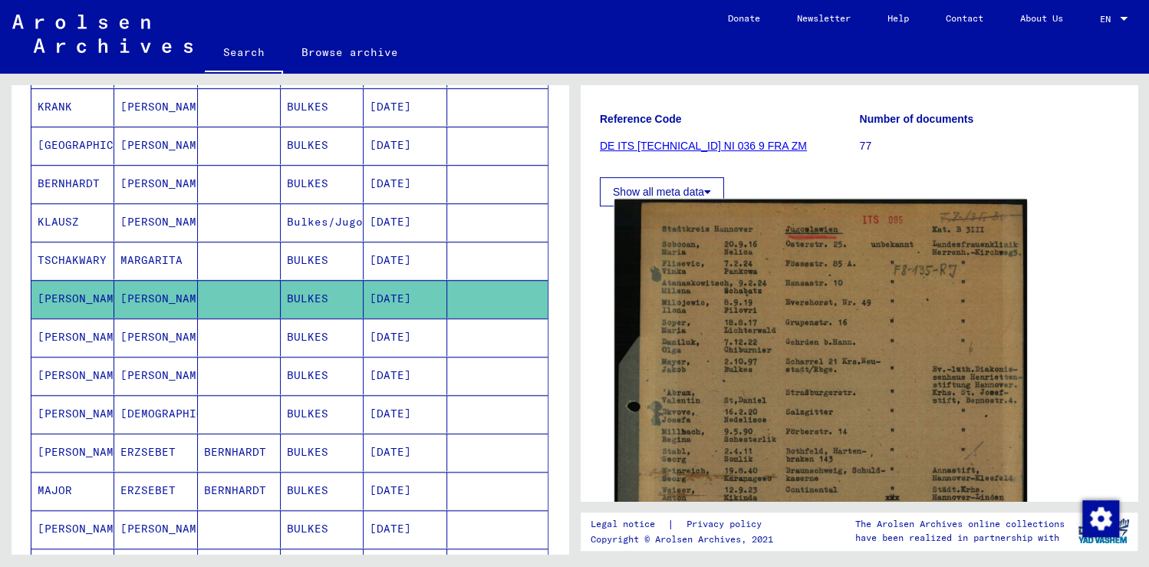
click at [863, 426] on img at bounding box center [820, 474] width 413 height 551
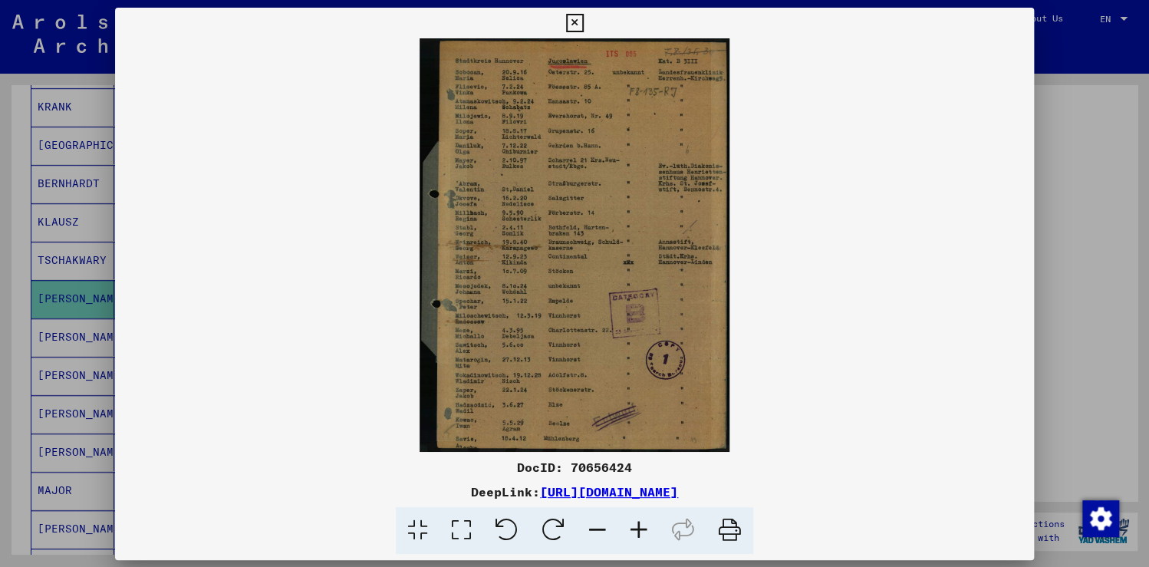
click at [863, 426] on img at bounding box center [574, 244] width 919 height 413
drag, startPoint x: 555, startPoint y: 240, endPoint x: 562, endPoint y: 308, distance: 68.6
click at [562, 308] on img at bounding box center [574, 244] width 919 height 413
click at [574, 24] on icon at bounding box center [574, 23] width 18 height 18
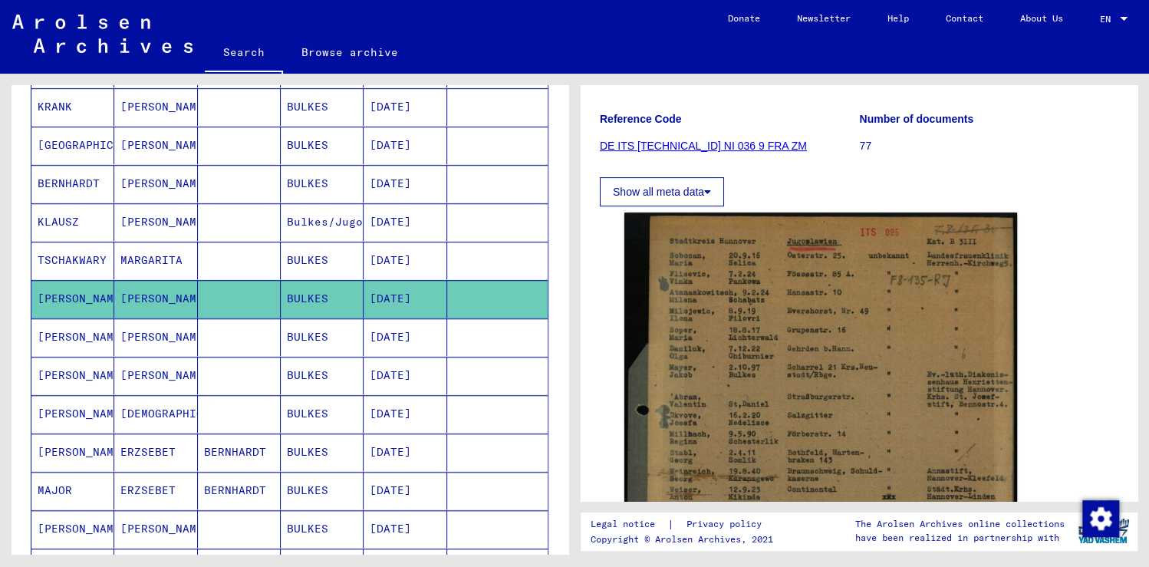
click at [393, 330] on mat-cell "[DATE]" at bounding box center [405, 337] width 83 height 38
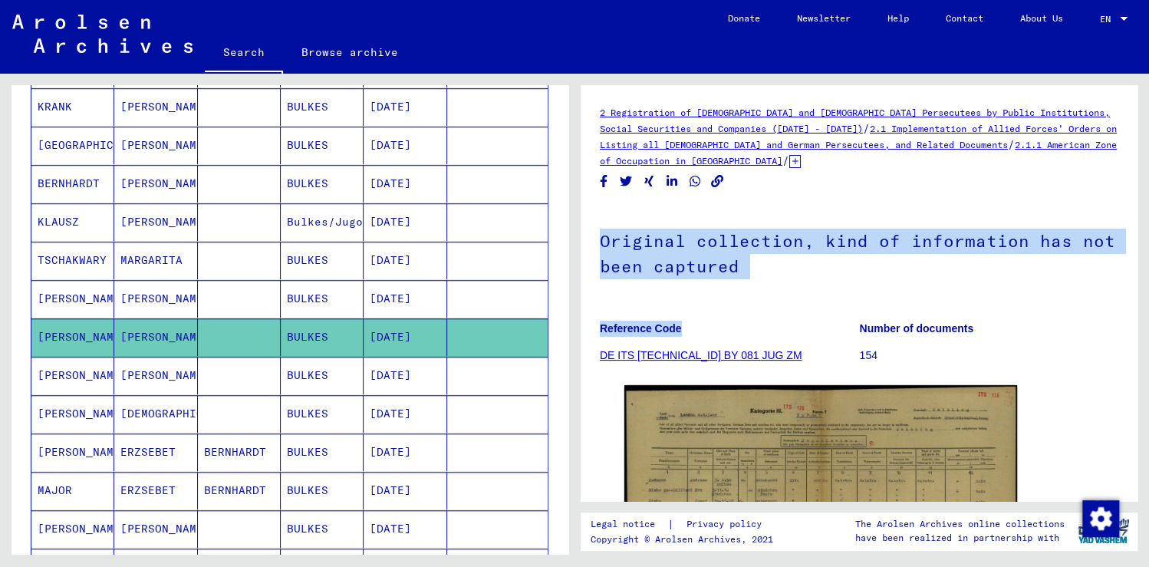
drag, startPoint x: 792, startPoint y: 315, endPoint x: 680, endPoint y: 193, distance: 165.6
click at [680, 193] on div "2 Registration of [DEMOGRAPHIC_DATA] and [DEMOGRAPHIC_DATA] Persecutees by Publ…" at bounding box center [859, 430] width 519 height 653
drag, startPoint x: 690, startPoint y: 203, endPoint x: 779, endPoint y: 293, distance: 126.9
click at [779, 293] on h1 "Original collection, kind of information has not been captured" at bounding box center [859, 252] width 519 height 93
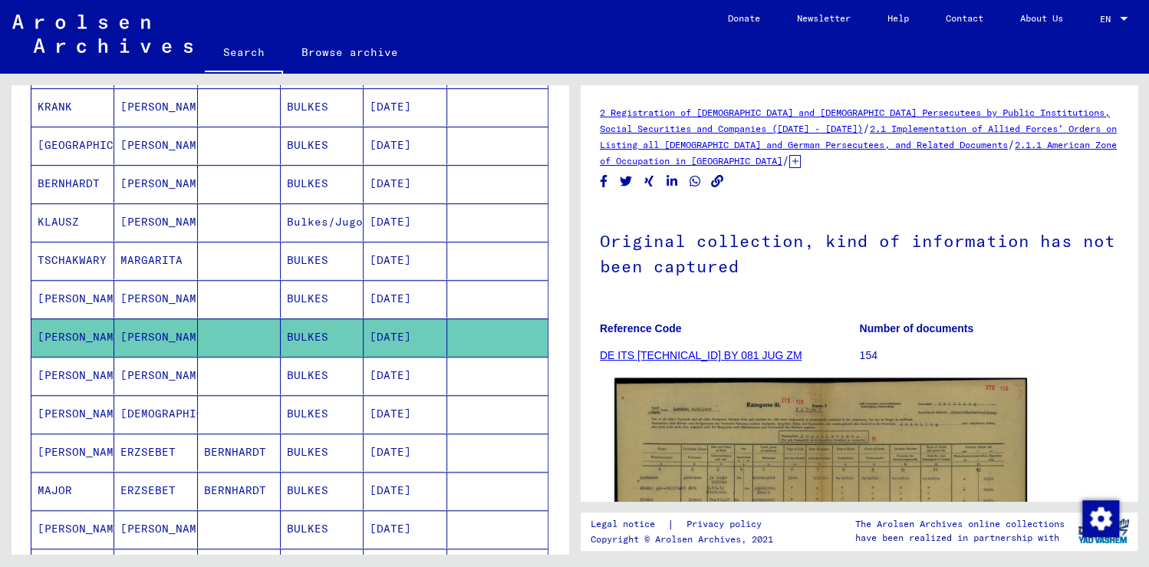
click at [809, 469] on img at bounding box center [820, 524] width 413 height 293
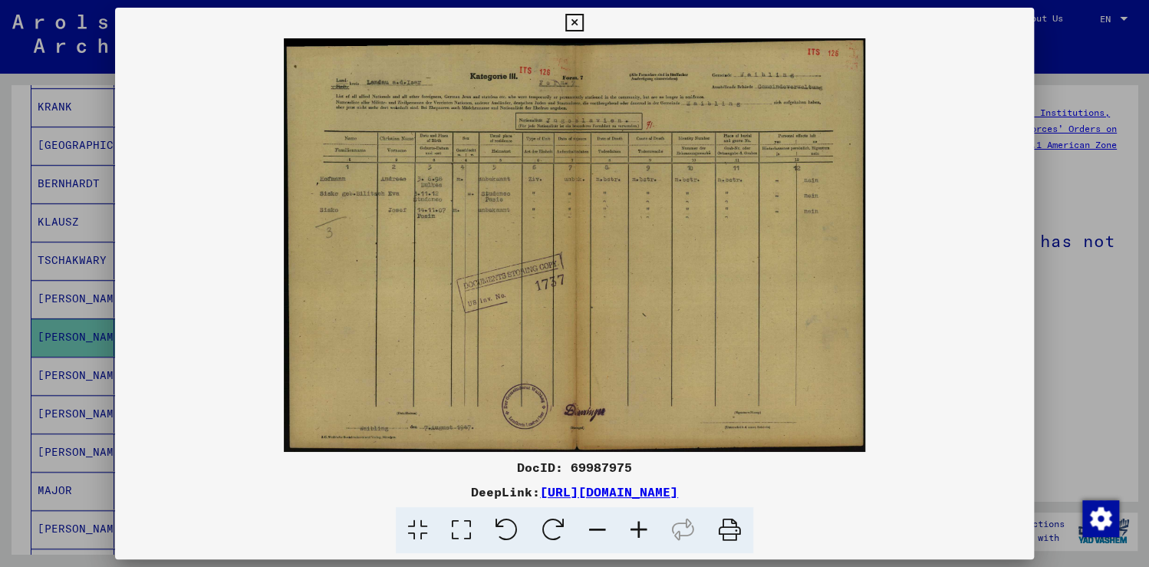
drag, startPoint x: 428, startPoint y: 242, endPoint x: 433, endPoint y: 256, distance: 15.5
click at [433, 256] on img at bounding box center [574, 244] width 919 height 413
click at [201, 347] on img at bounding box center [574, 244] width 919 height 413
